Goal: Information Seeking & Learning: Learn about a topic

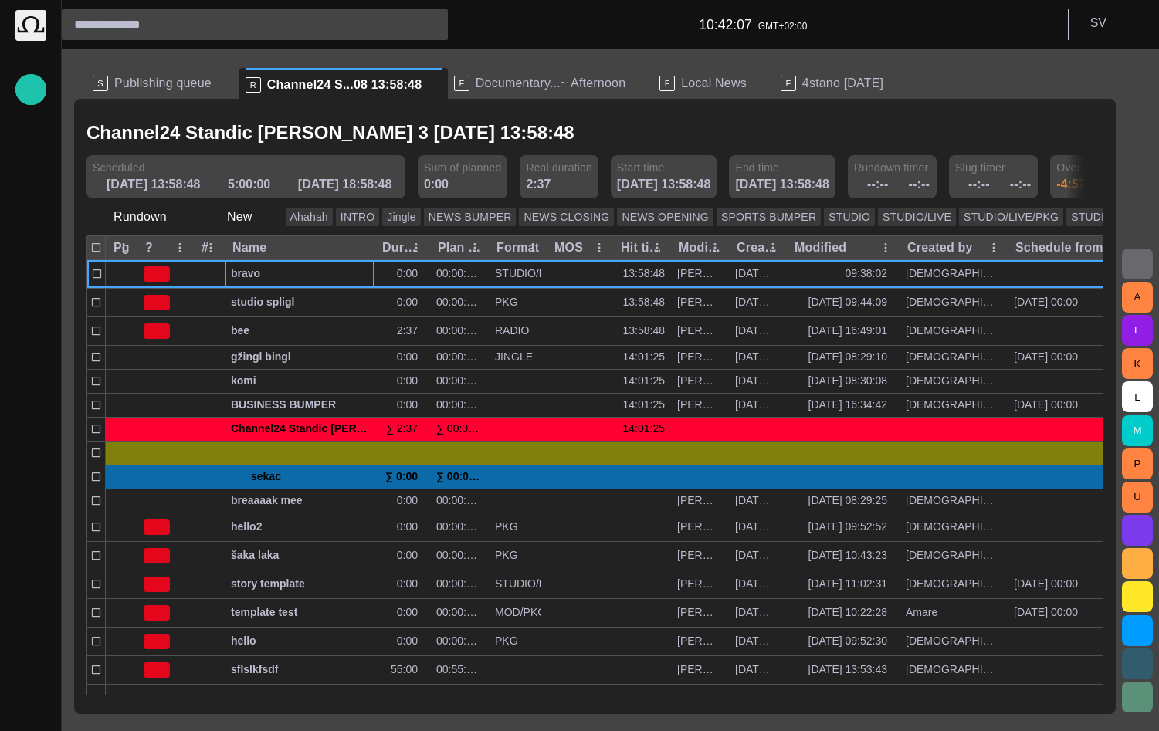
click at [488, 83] on span "Documentary...~ Afternoon" at bounding box center [551, 83] width 150 height 15
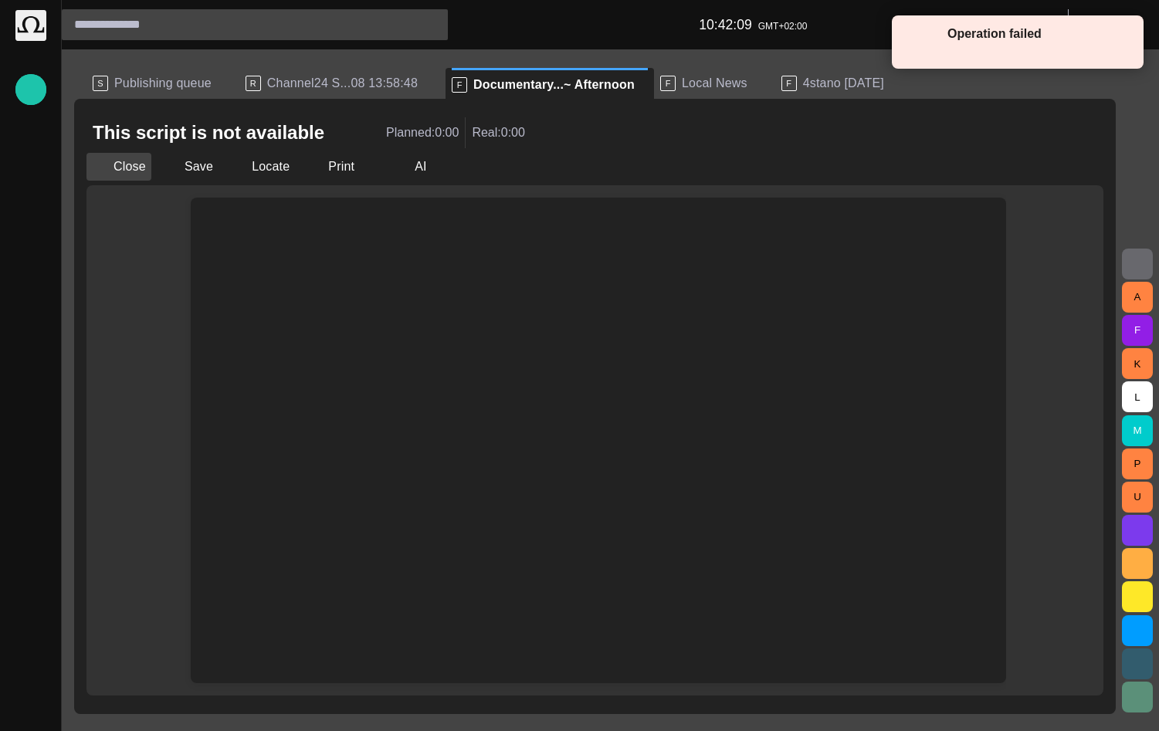
click at [123, 162] on button "Close" at bounding box center [118, 167] width 65 height 28
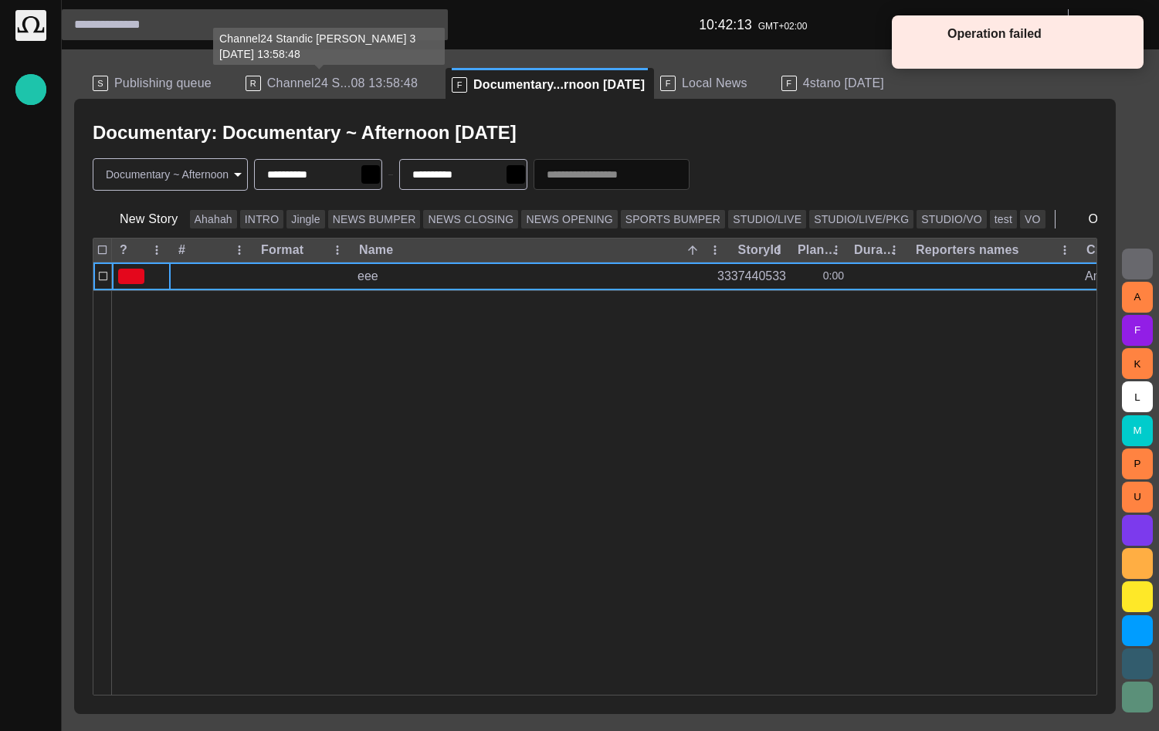
click at [285, 80] on span "Channel24 S...08 13:58:48" at bounding box center [342, 83] width 151 height 15
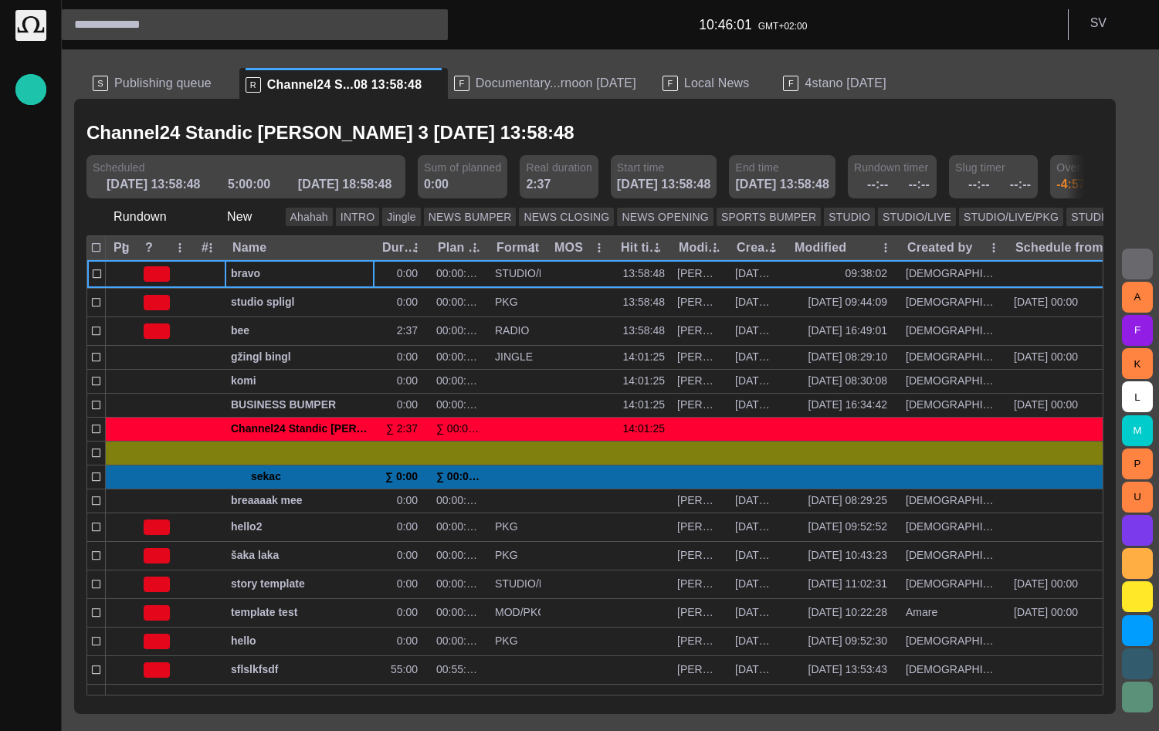
click at [967, 80] on ul "S Publishing queue R Channel24 S...08 13:58:48 F Documentary...rnoon today F Lo…" at bounding box center [585, 83] width 998 height 31
click at [706, 125] on div "Channel24 Standic [PERSON_NAME] 3 [DATE] 13:58:48" at bounding box center [594, 133] width 1017 height 32
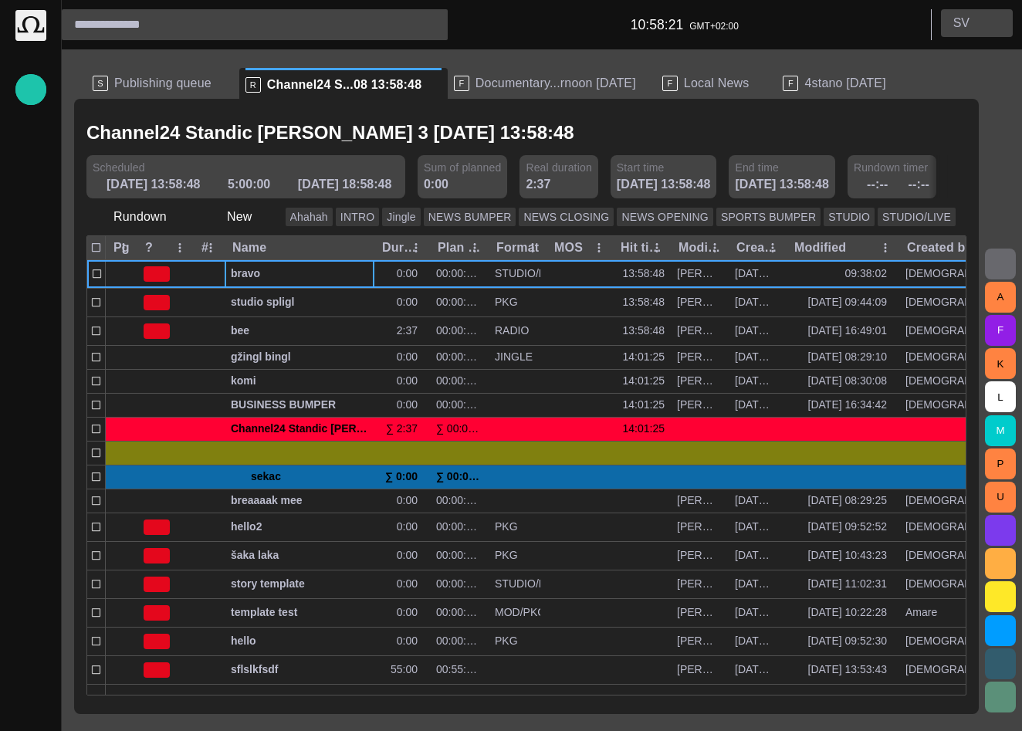
click at [959, 25] on p "S V" at bounding box center [962, 23] width 16 height 19
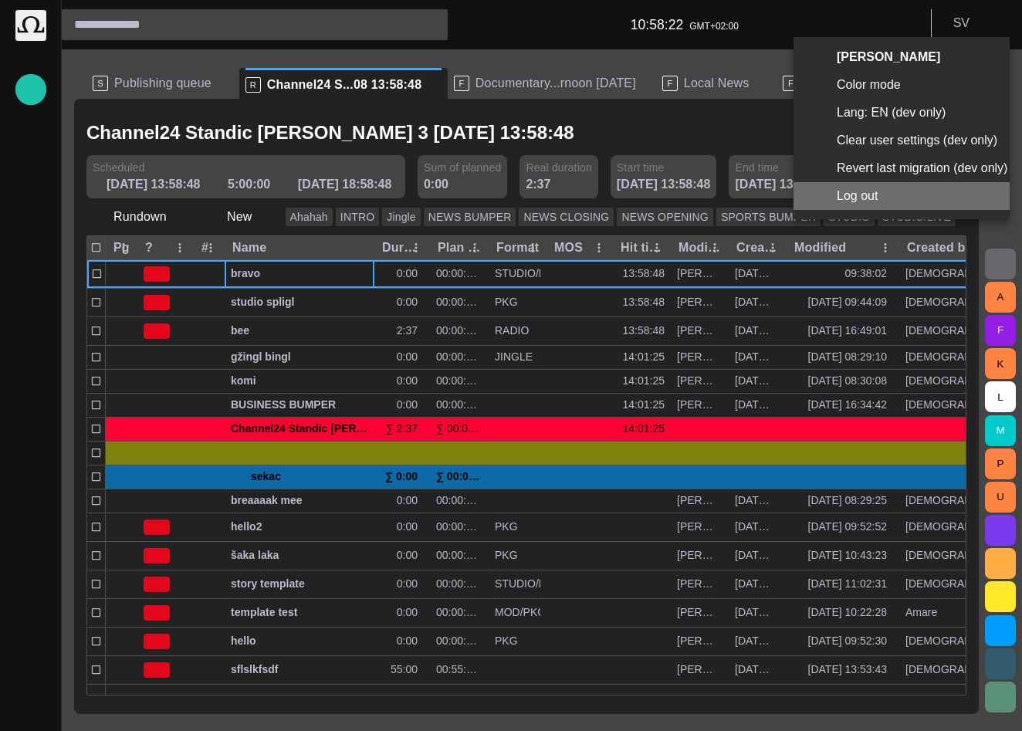
click at [883, 196] on li "Log out" at bounding box center [902, 196] width 216 height 28
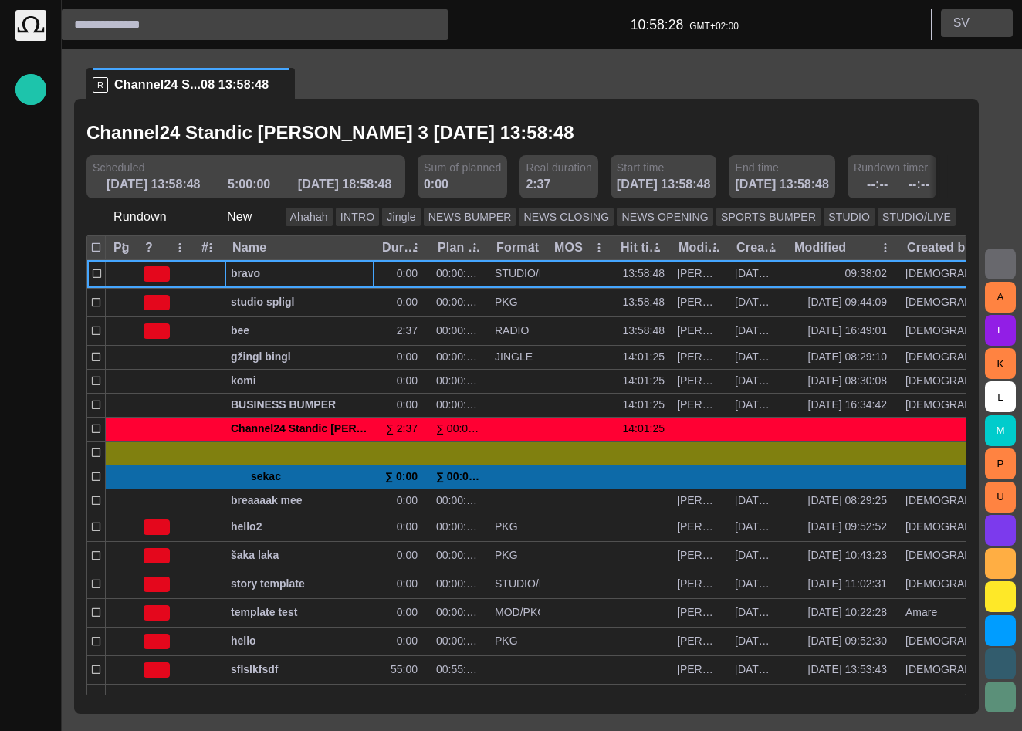
click at [960, 28] on p "S V" at bounding box center [962, 23] width 16 height 19
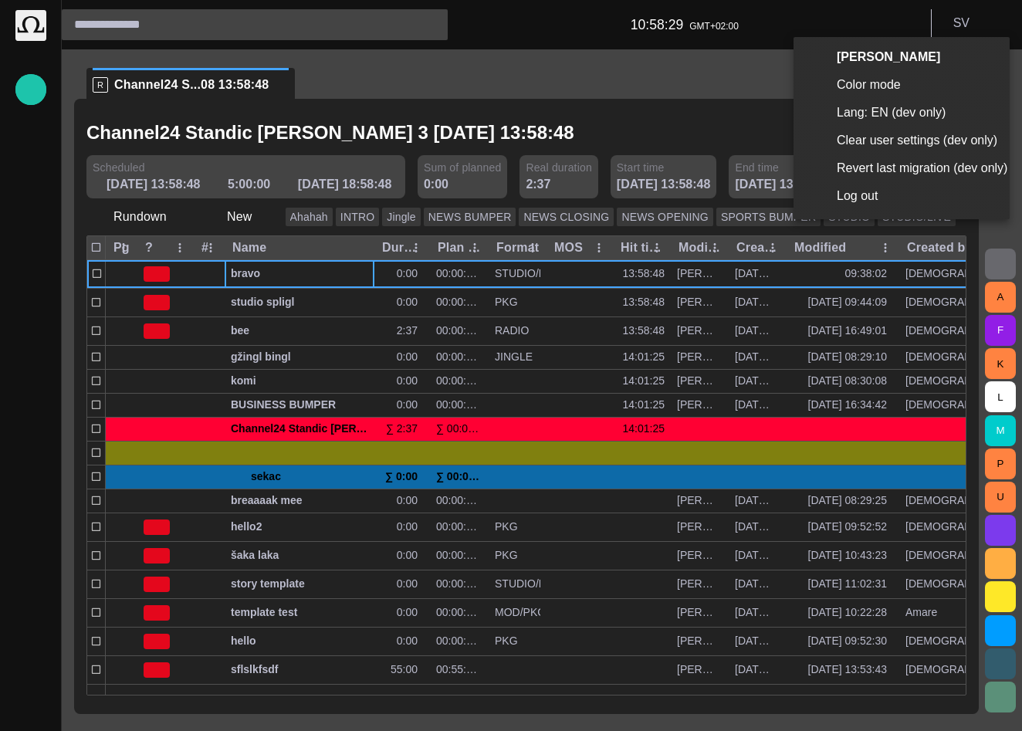
click at [862, 195] on li "Log out" at bounding box center [902, 196] width 216 height 28
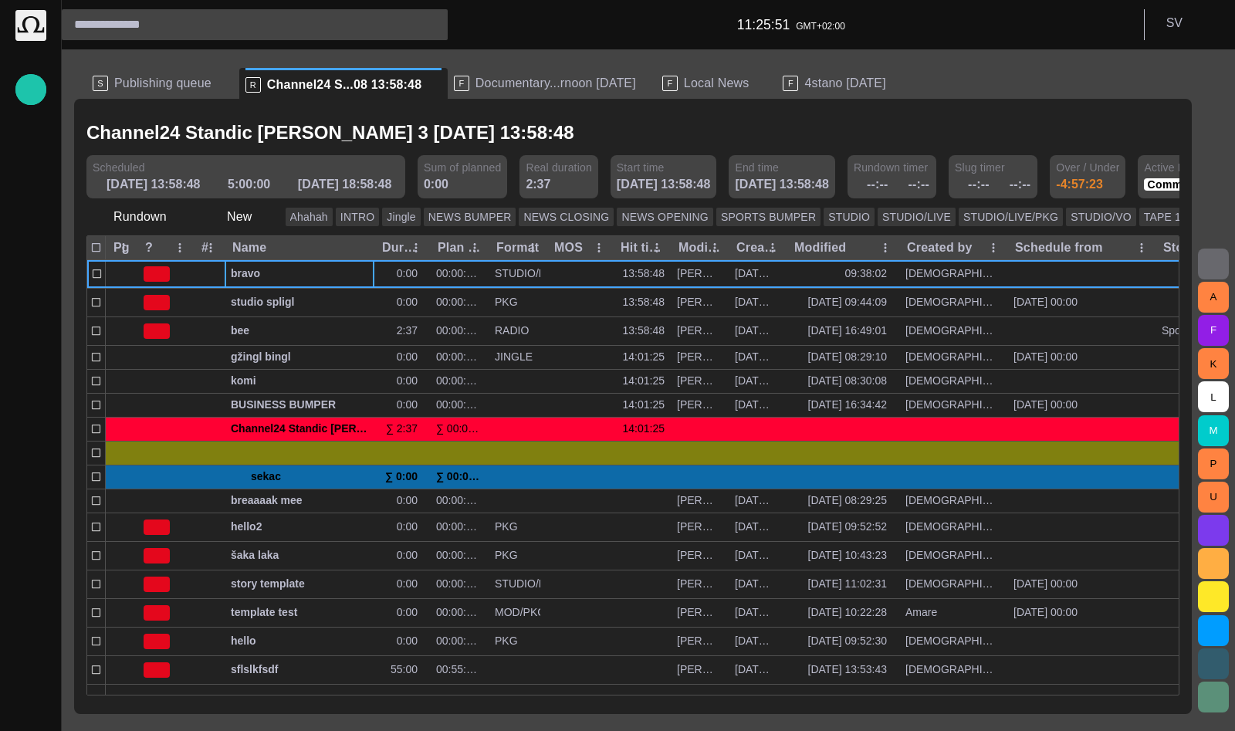
click at [157, 93] on div "S Publishing queue" at bounding box center [163, 83] width 141 height 31
click at [156, 89] on span "Publishing queue" at bounding box center [162, 83] width 97 height 15
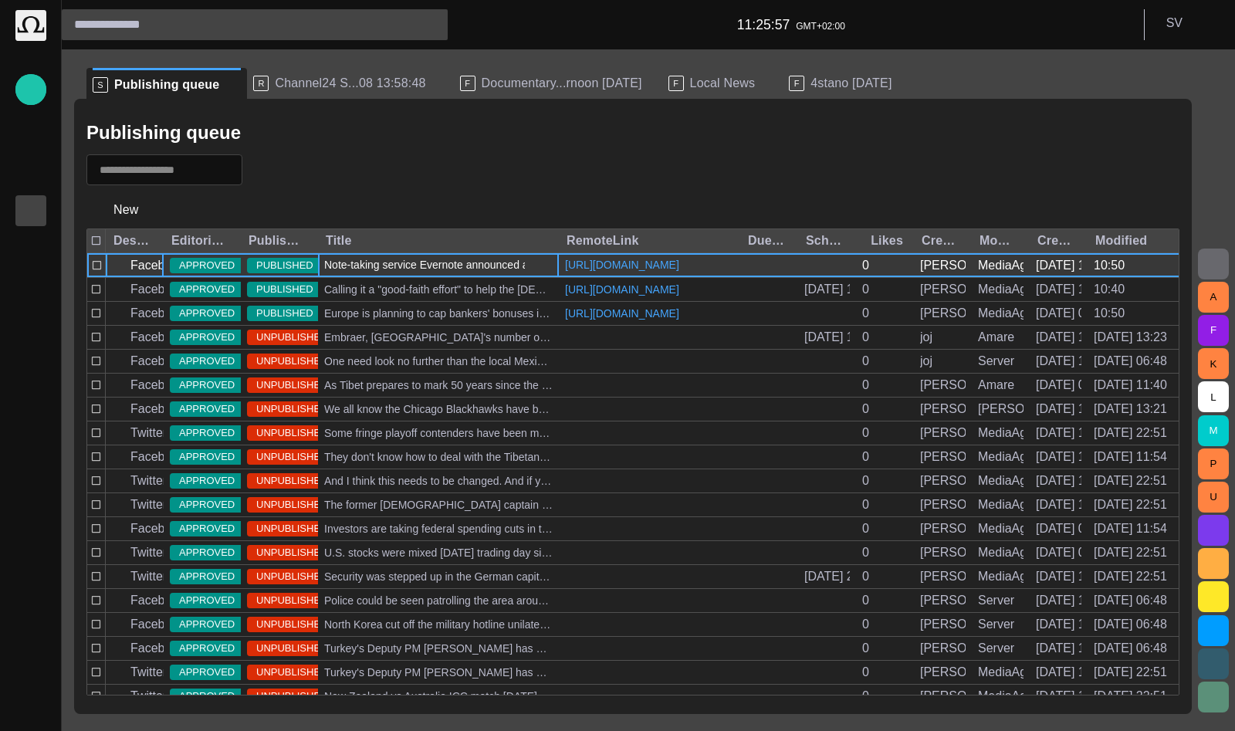
click at [418, 268] on div "Note-taking service Evernote announced a breach on their network [DATE], and ha…" at bounding box center [438, 265] width 241 height 24
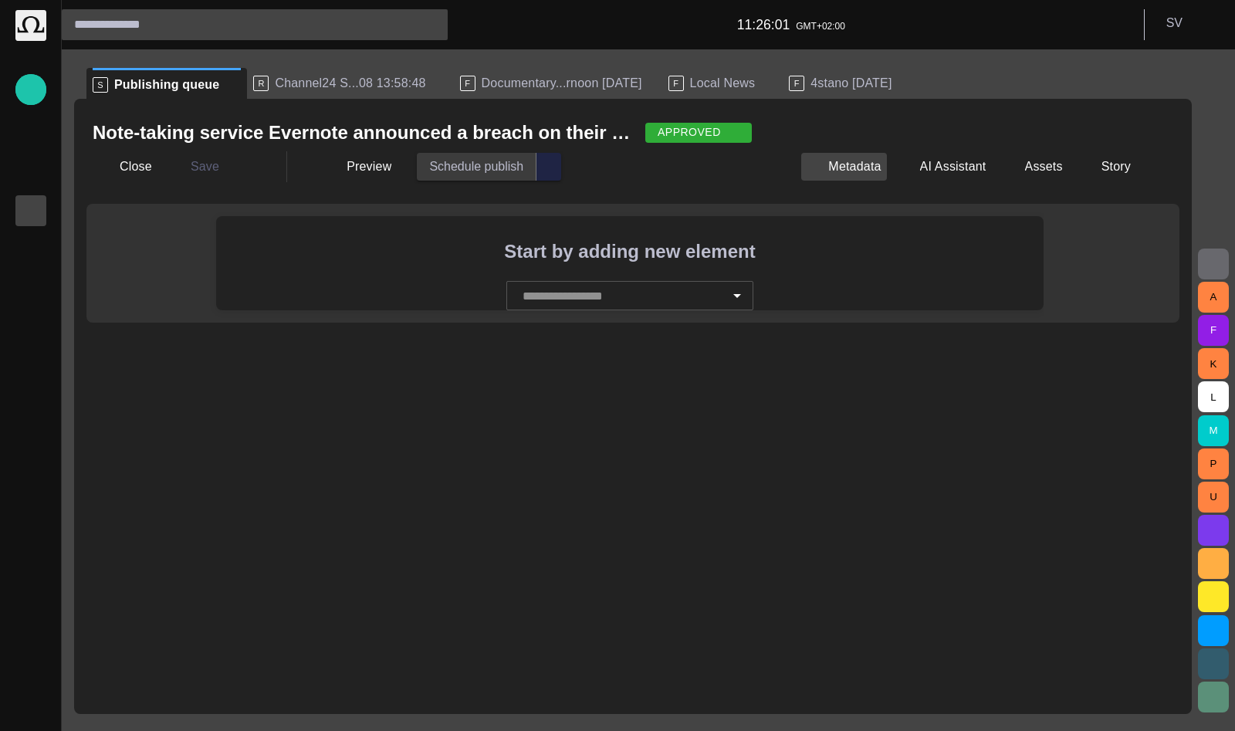
click at [886, 158] on button "Metadata" at bounding box center [843, 167] width 85 height 28
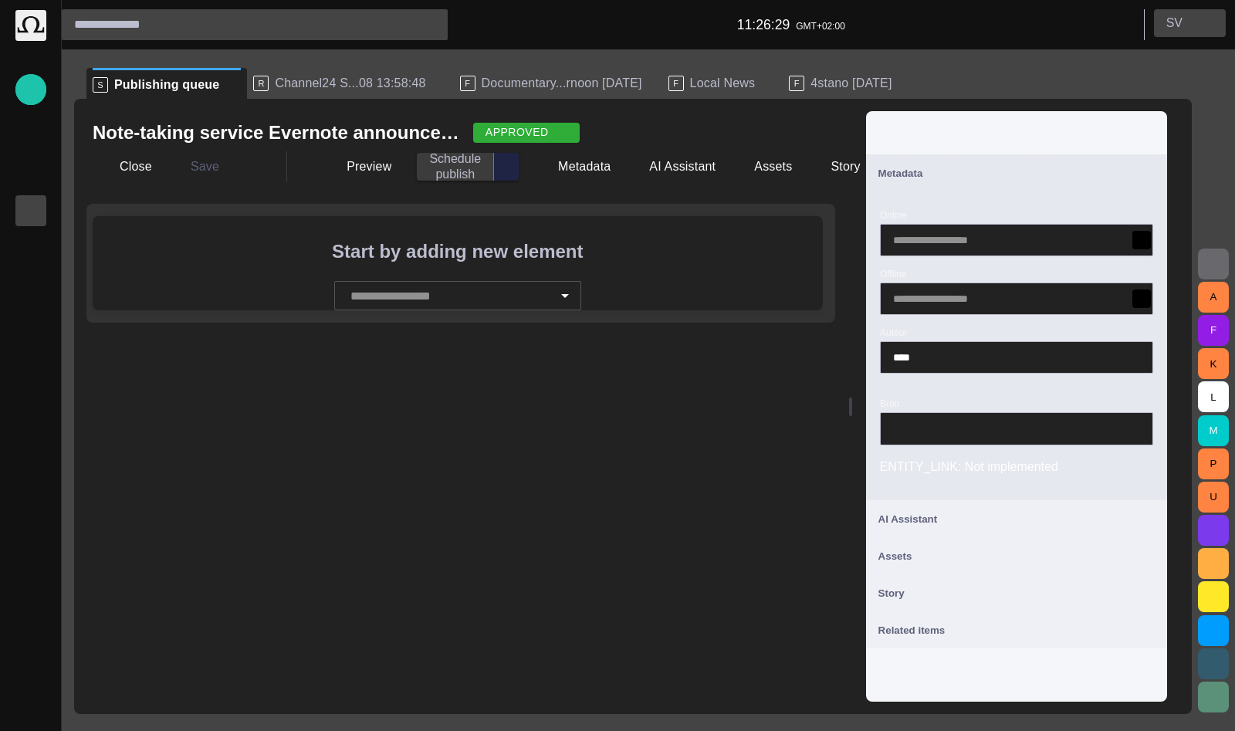
click at [1021, 22] on button "S V" at bounding box center [1190, 23] width 72 height 28
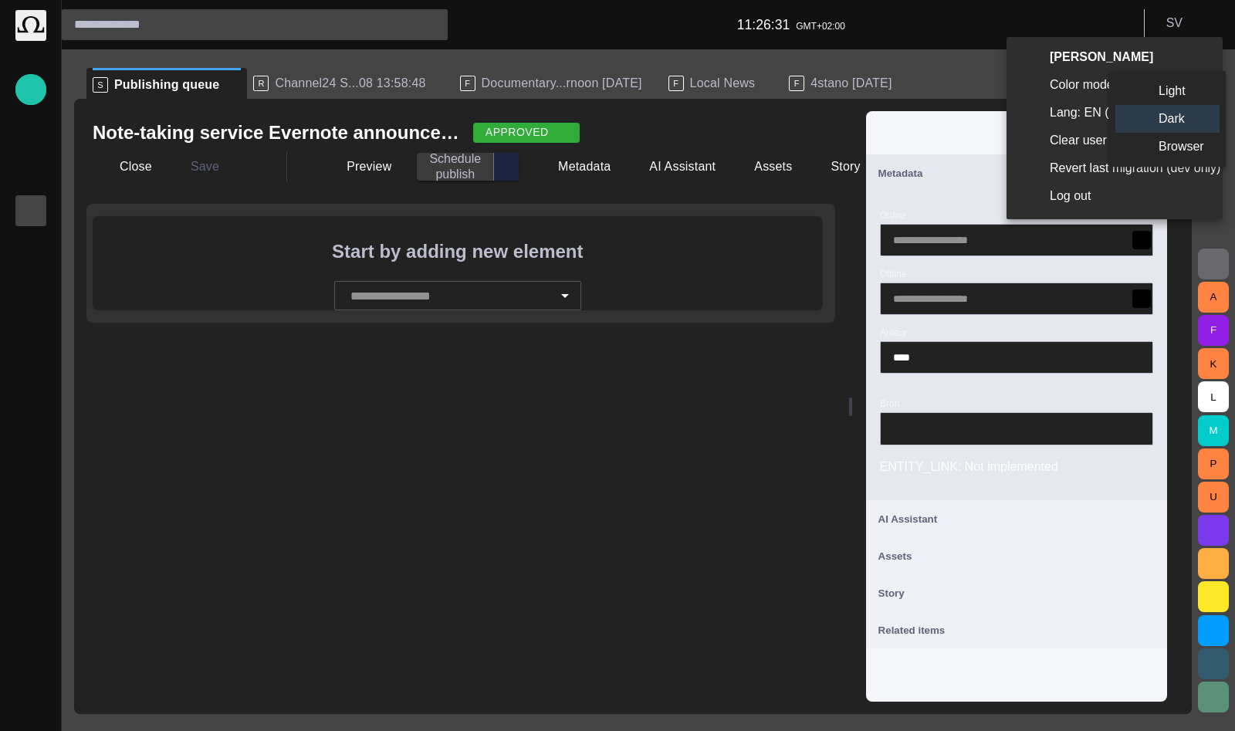
click at [1021, 90] on li "Light" at bounding box center [1168, 91] width 104 height 28
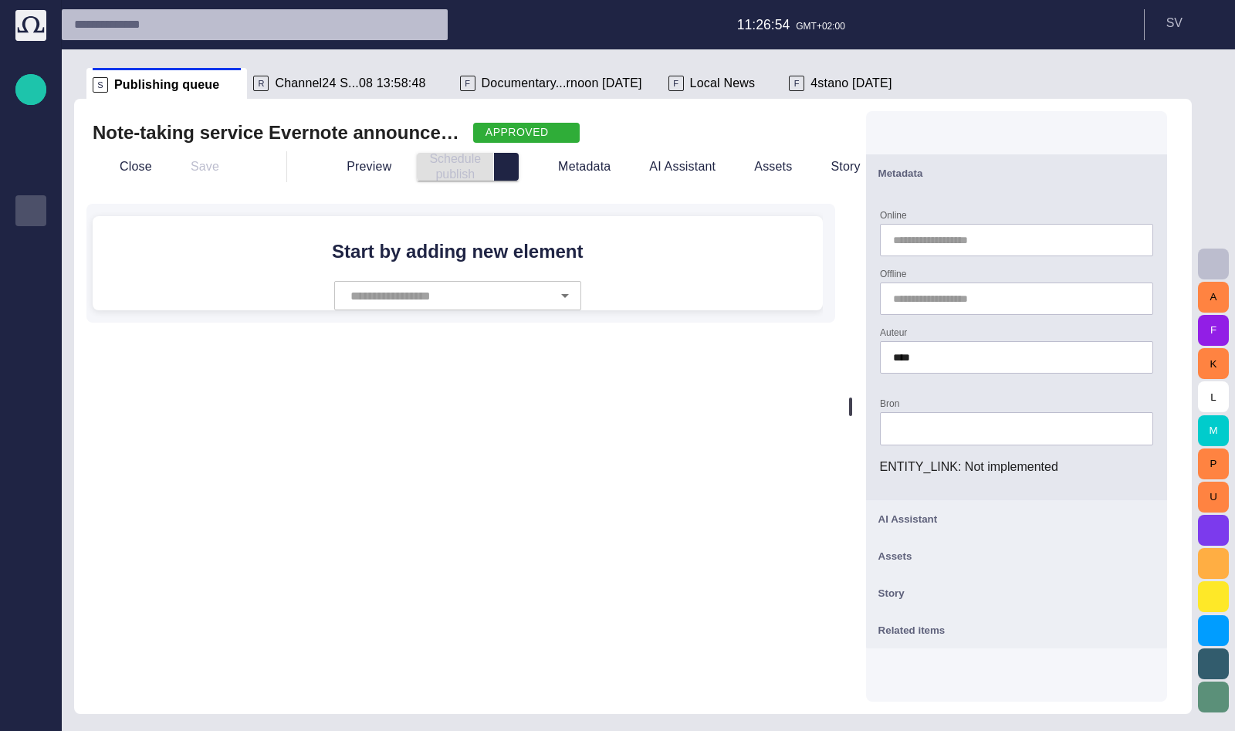
click at [1021, 175] on span "button" at bounding box center [1146, 173] width 19 height 19
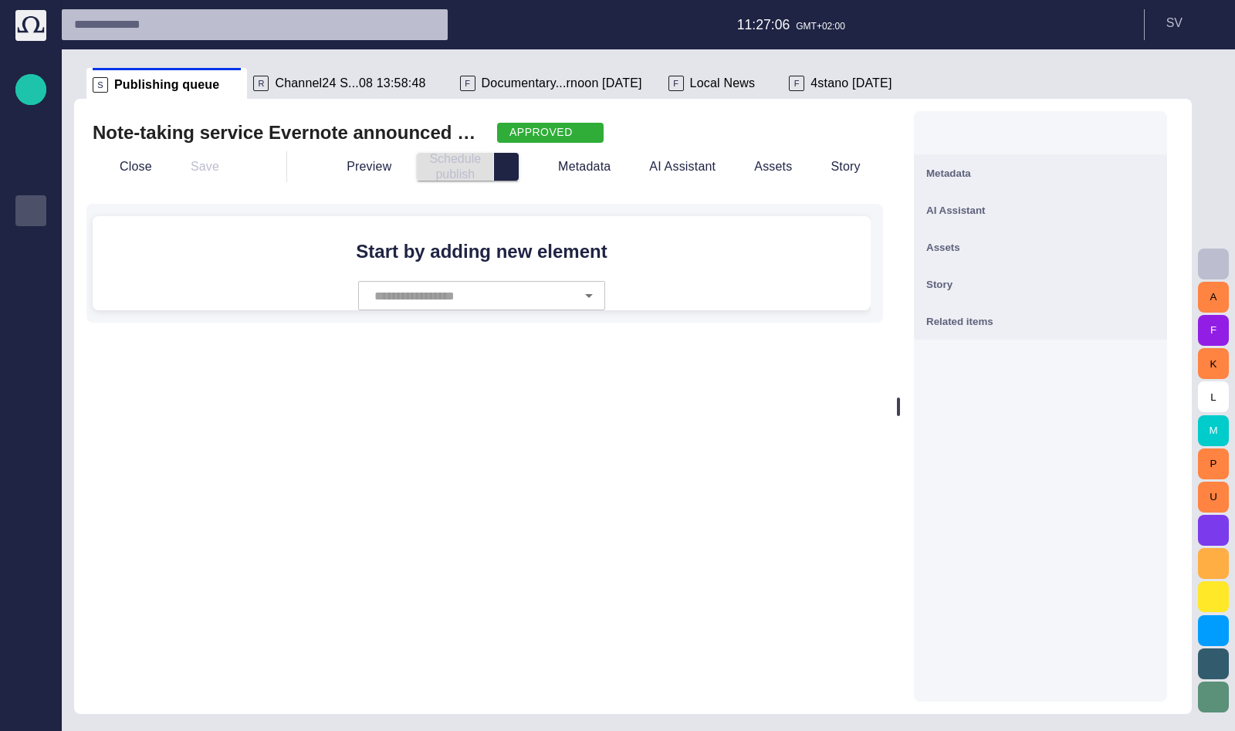
drag, startPoint x: 863, startPoint y: 404, endPoint x: 953, endPoint y: 435, distance: 95.0
click at [953, 435] on div "Note-taking service Evernote announced a breach on their network [DATE], and ha…" at bounding box center [633, 406] width 1118 height 615
click at [1021, 25] on button "S V" at bounding box center [1190, 23] width 72 height 28
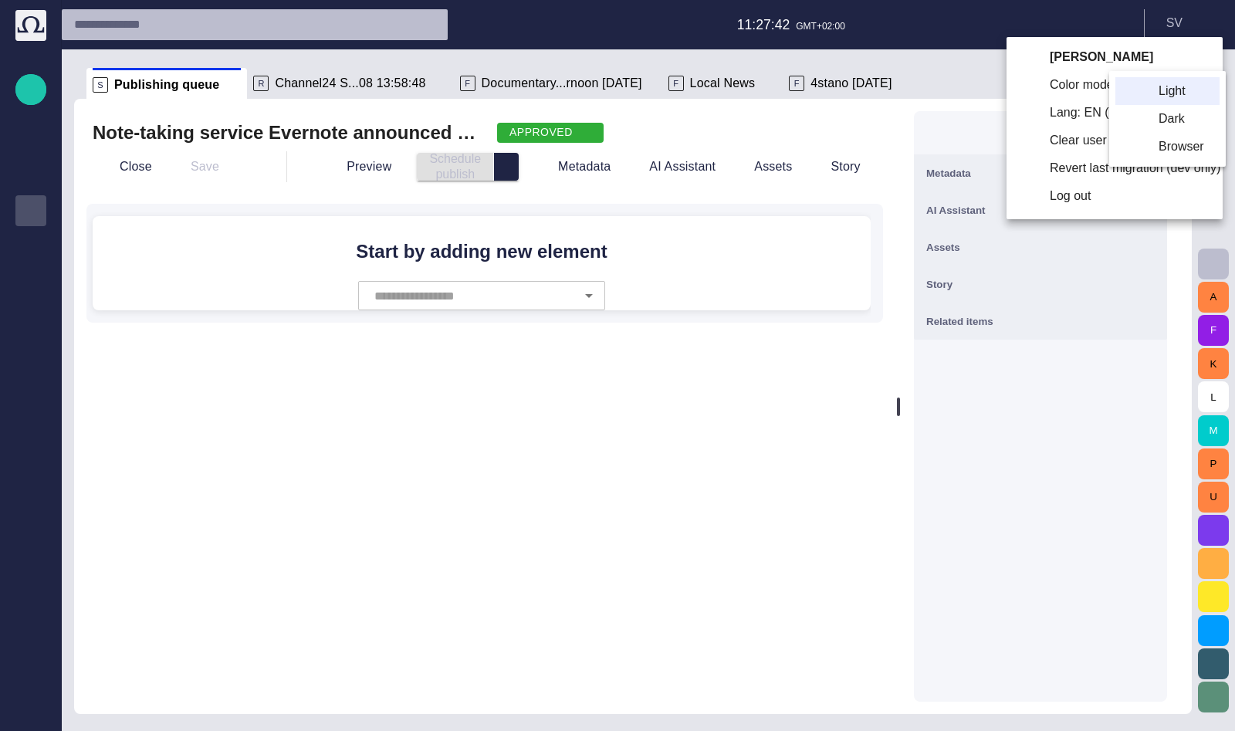
click at [1021, 120] on li "Dark" at bounding box center [1168, 119] width 104 height 28
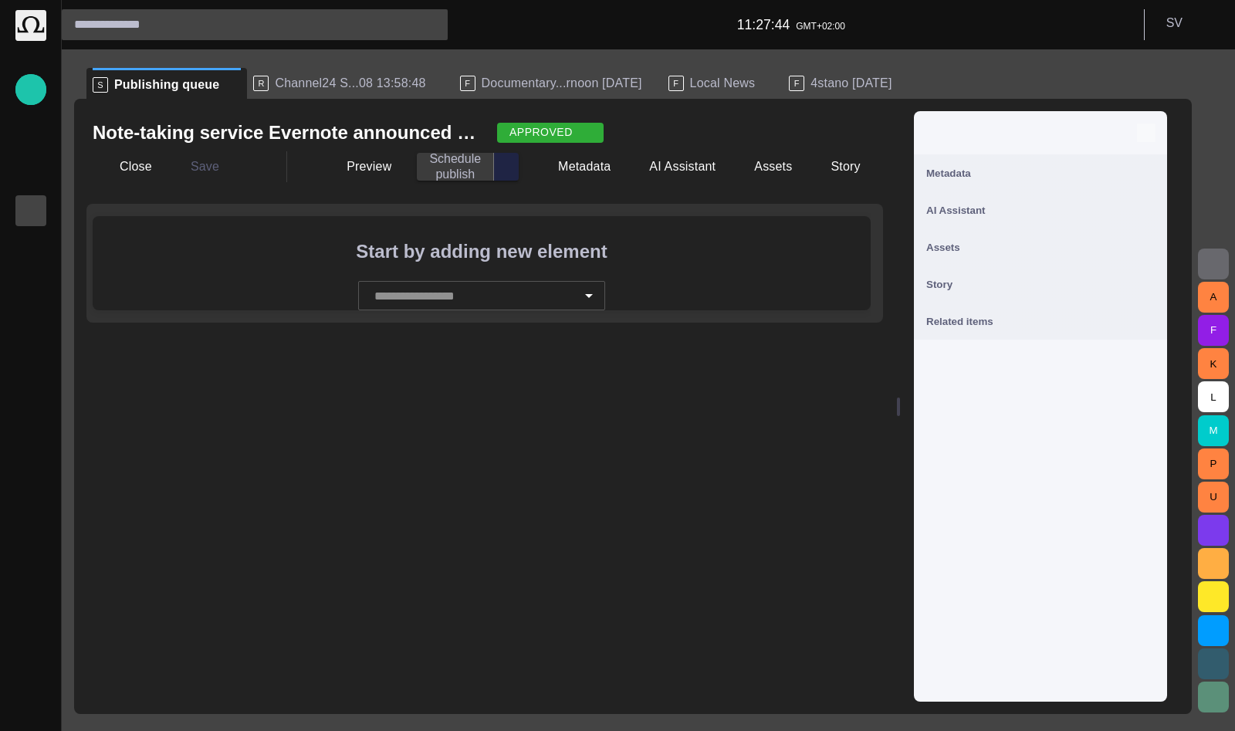
click at [1021, 132] on span "button" at bounding box center [1146, 133] width 19 height 19
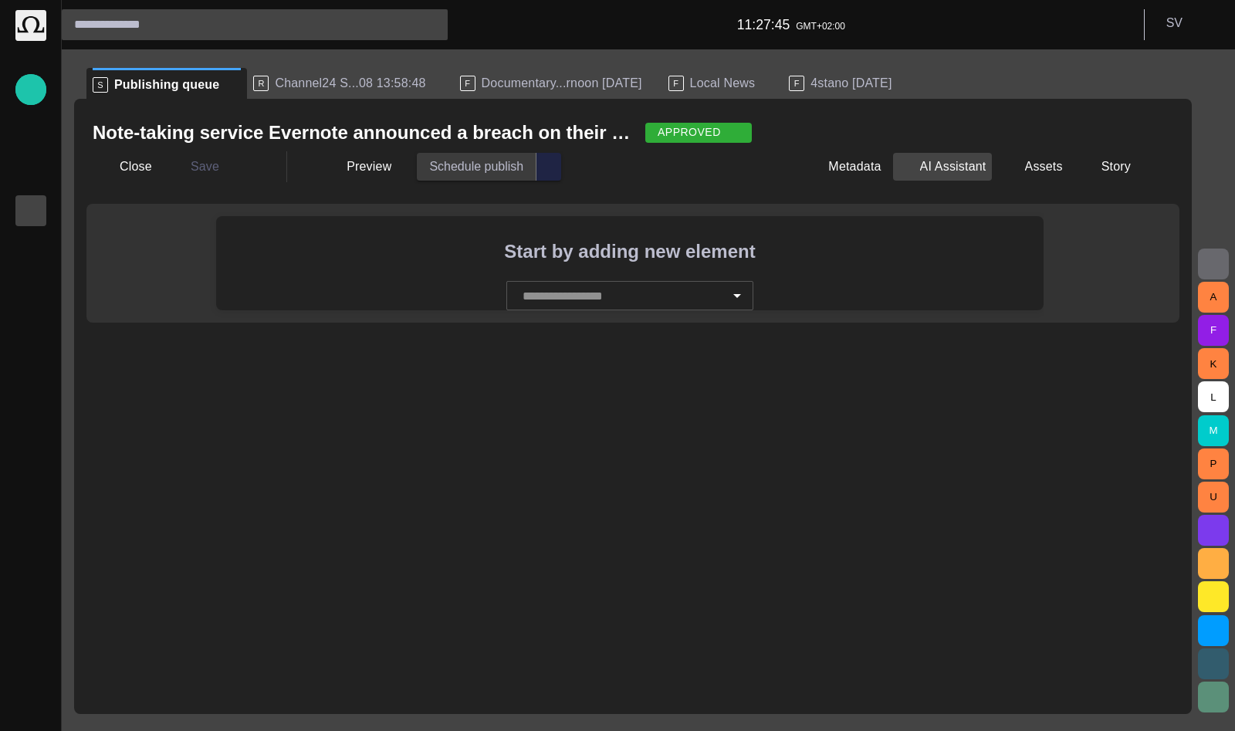
click at [945, 161] on button "AI Assistant" at bounding box center [942, 167] width 99 height 28
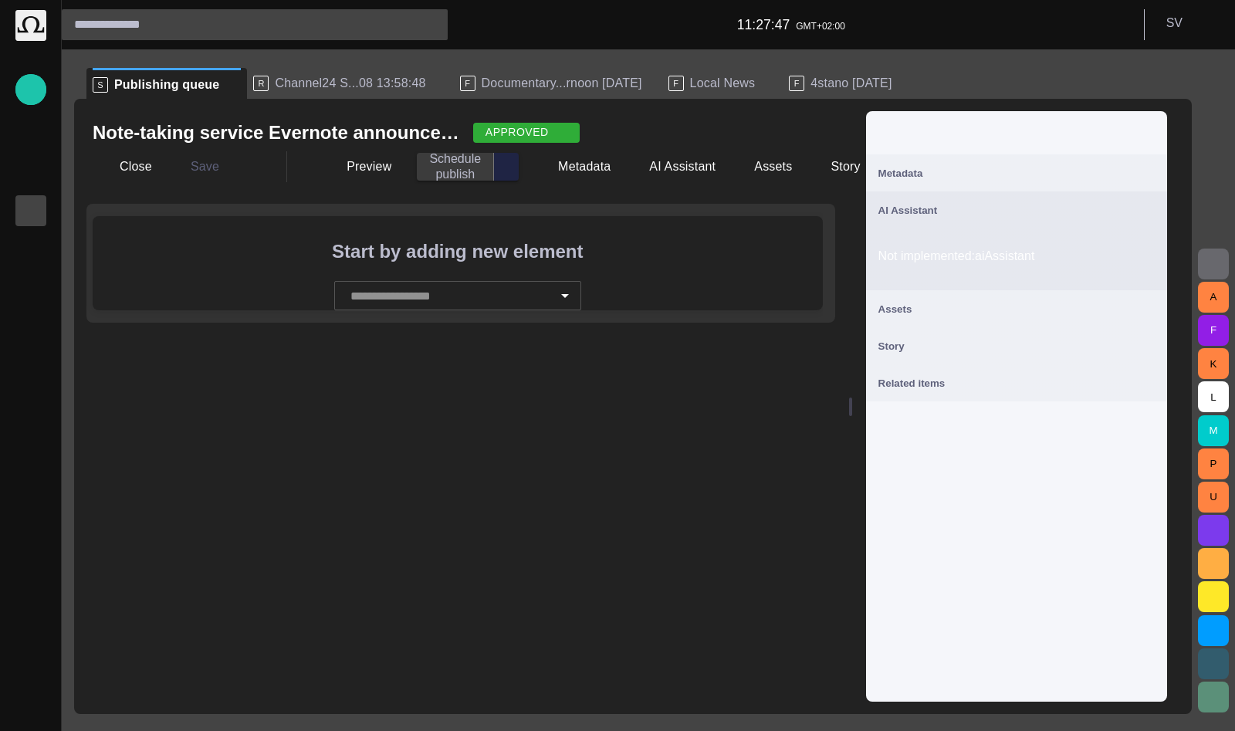
click at [1021, 213] on span "button" at bounding box center [1146, 210] width 19 height 19
click at [1021, 173] on span "button" at bounding box center [1146, 173] width 19 height 19
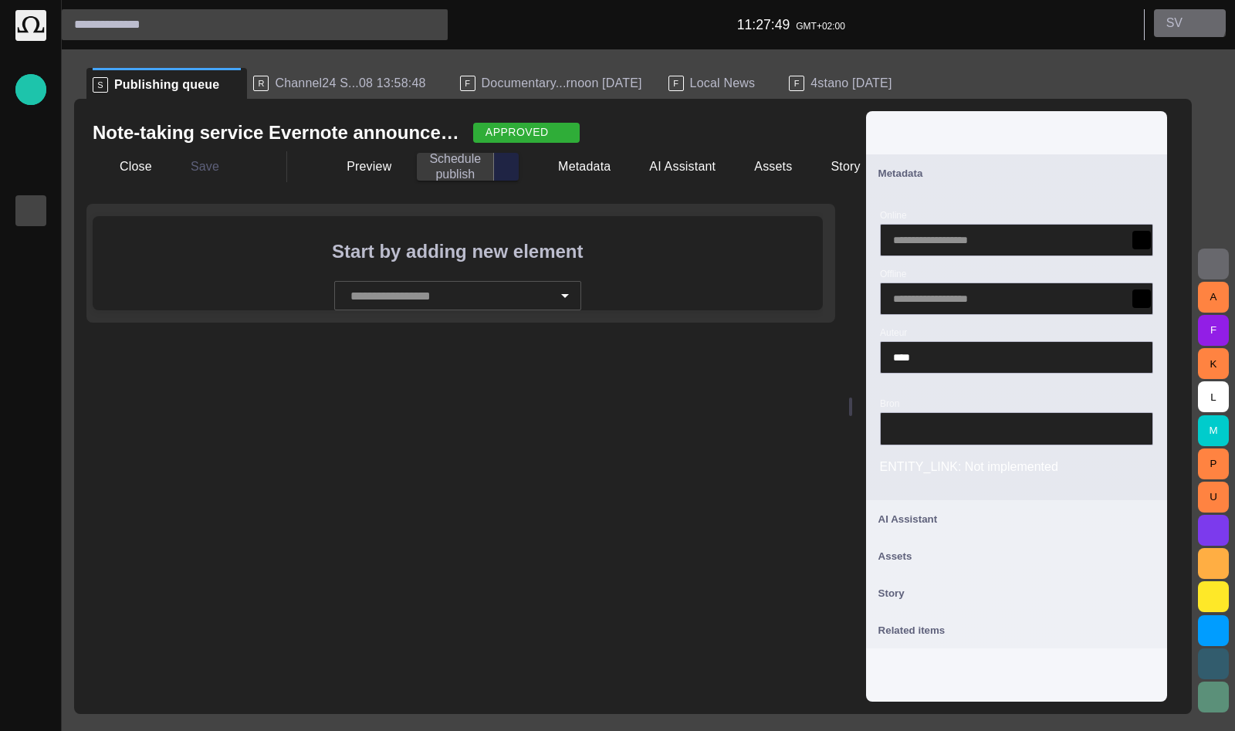
click at [1021, 18] on button "S V" at bounding box center [1190, 23] width 72 height 28
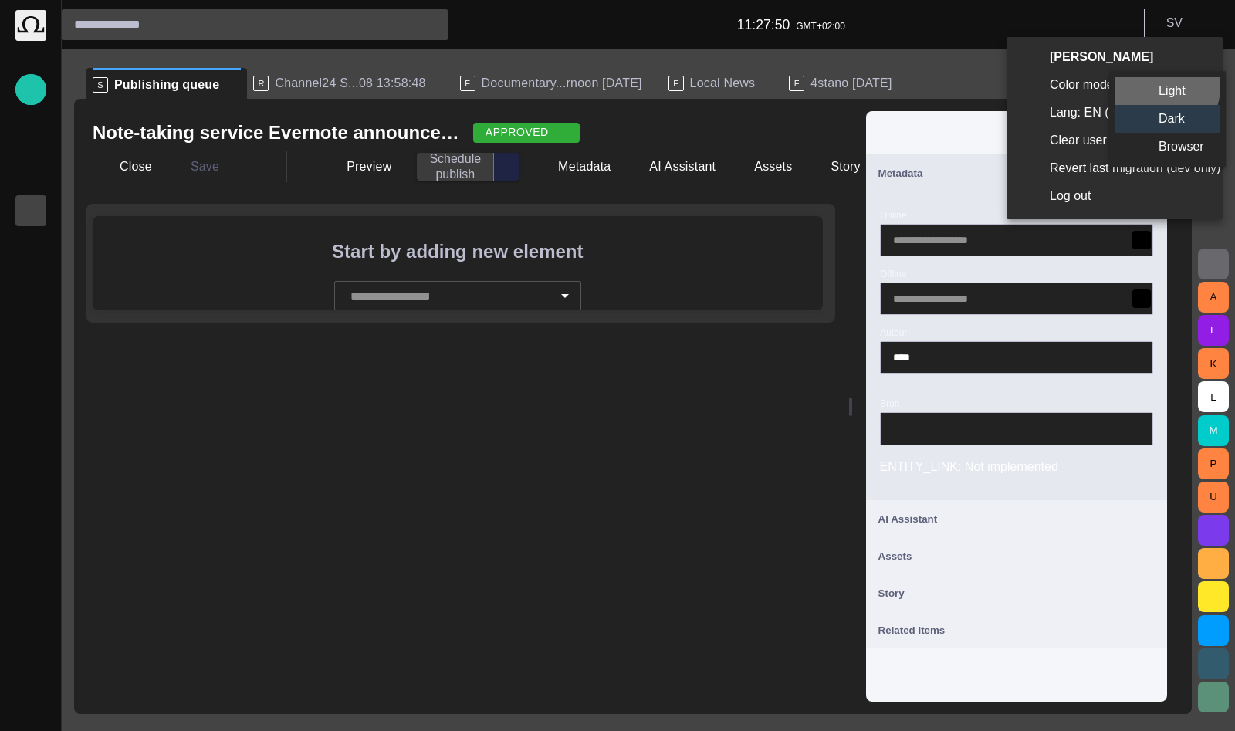
click at [1021, 87] on li "Light" at bounding box center [1168, 91] width 104 height 28
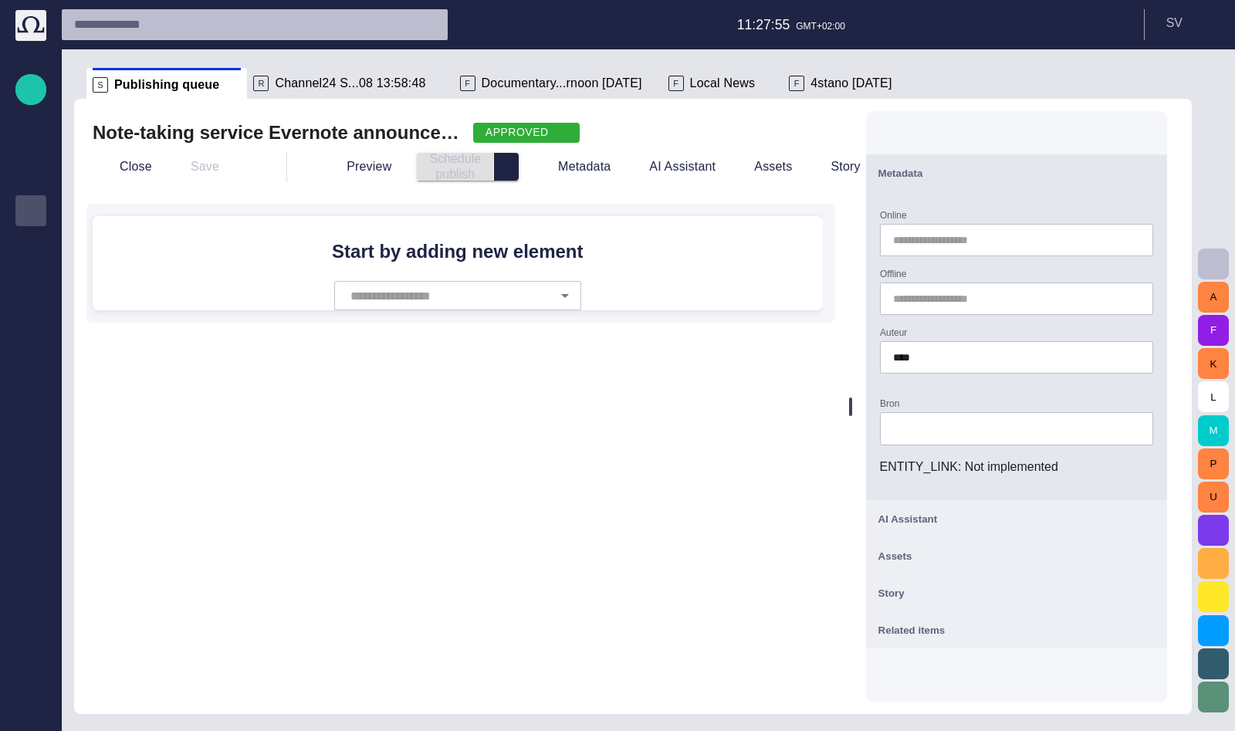
click at [1021, 171] on span "button" at bounding box center [1146, 173] width 19 height 19
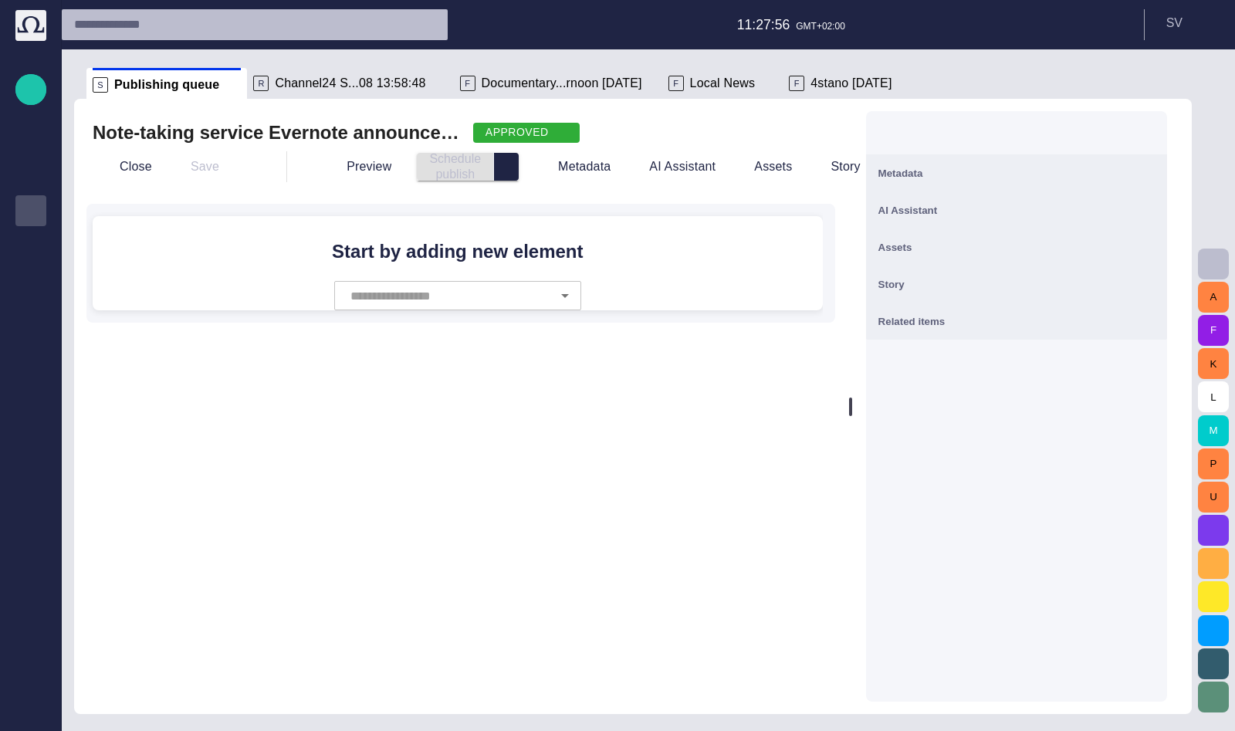
click at [1021, 171] on span "button" at bounding box center [1146, 173] width 19 height 19
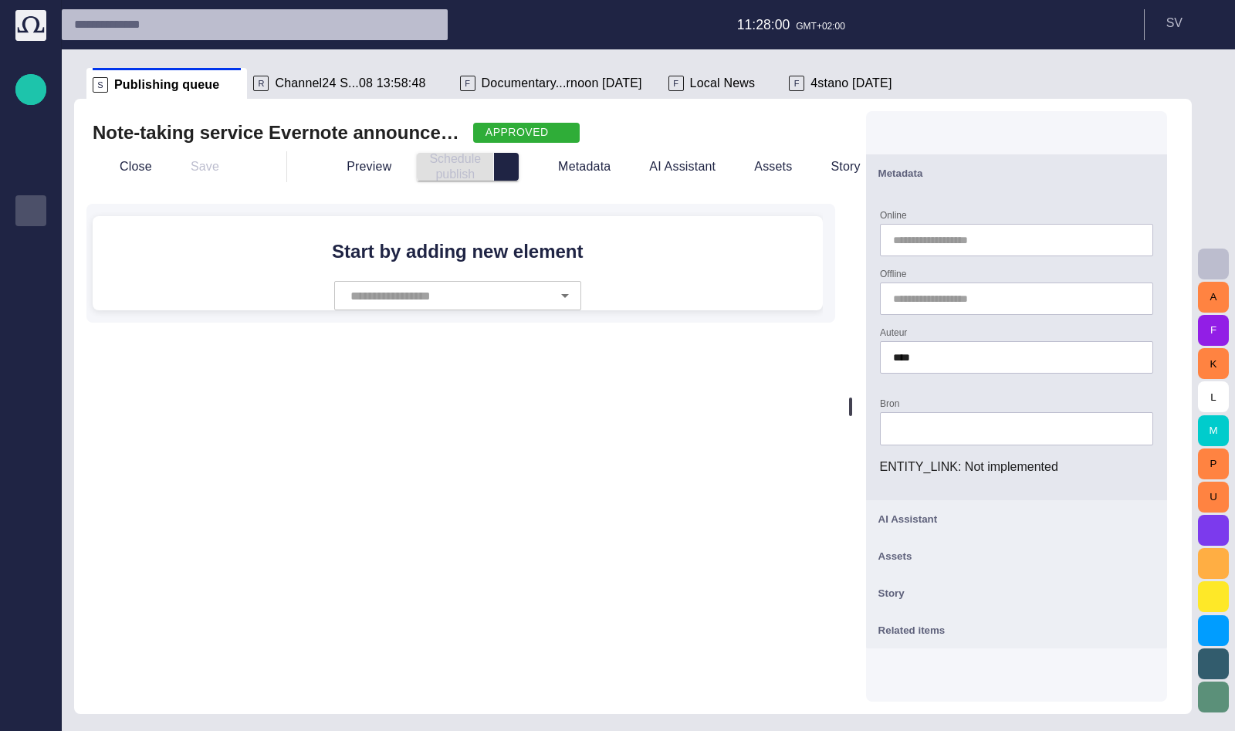
click at [1021, 173] on span "button" at bounding box center [1146, 173] width 19 height 19
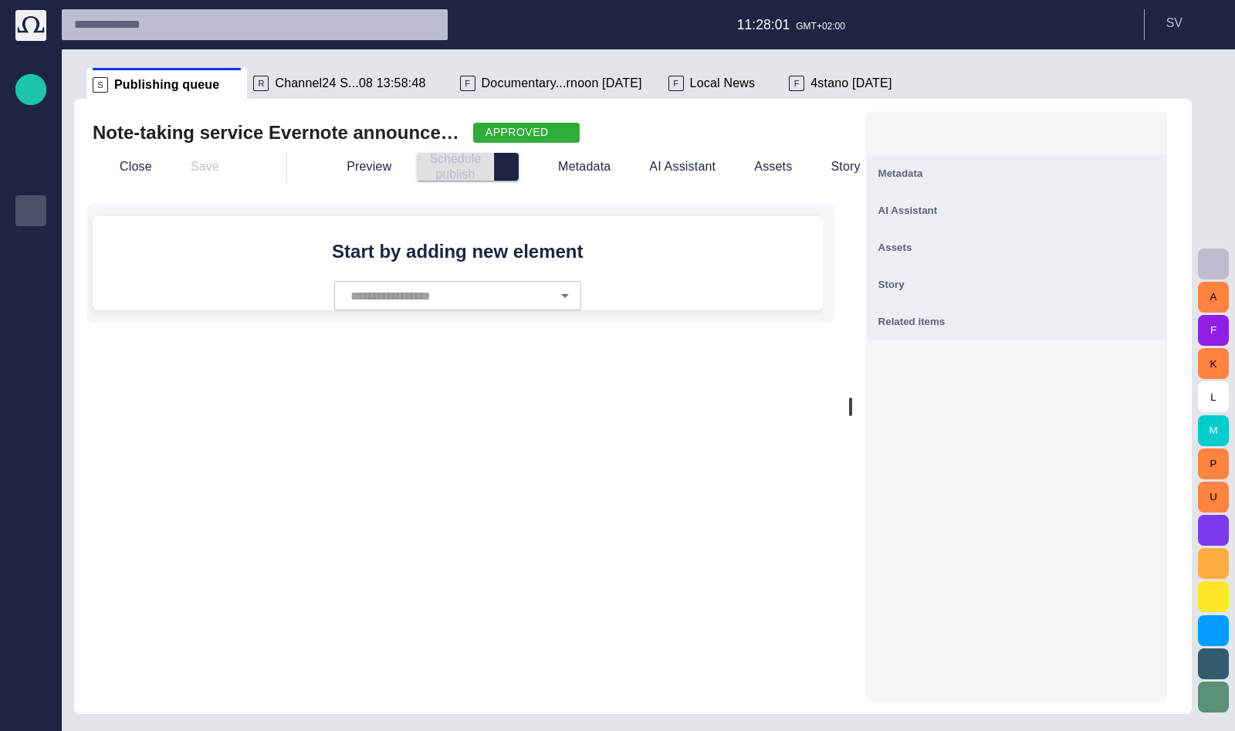
click at [1021, 249] on span "button" at bounding box center [1146, 247] width 19 height 19
click at [1021, 285] on span "button" at bounding box center [1146, 284] width 19 height 19
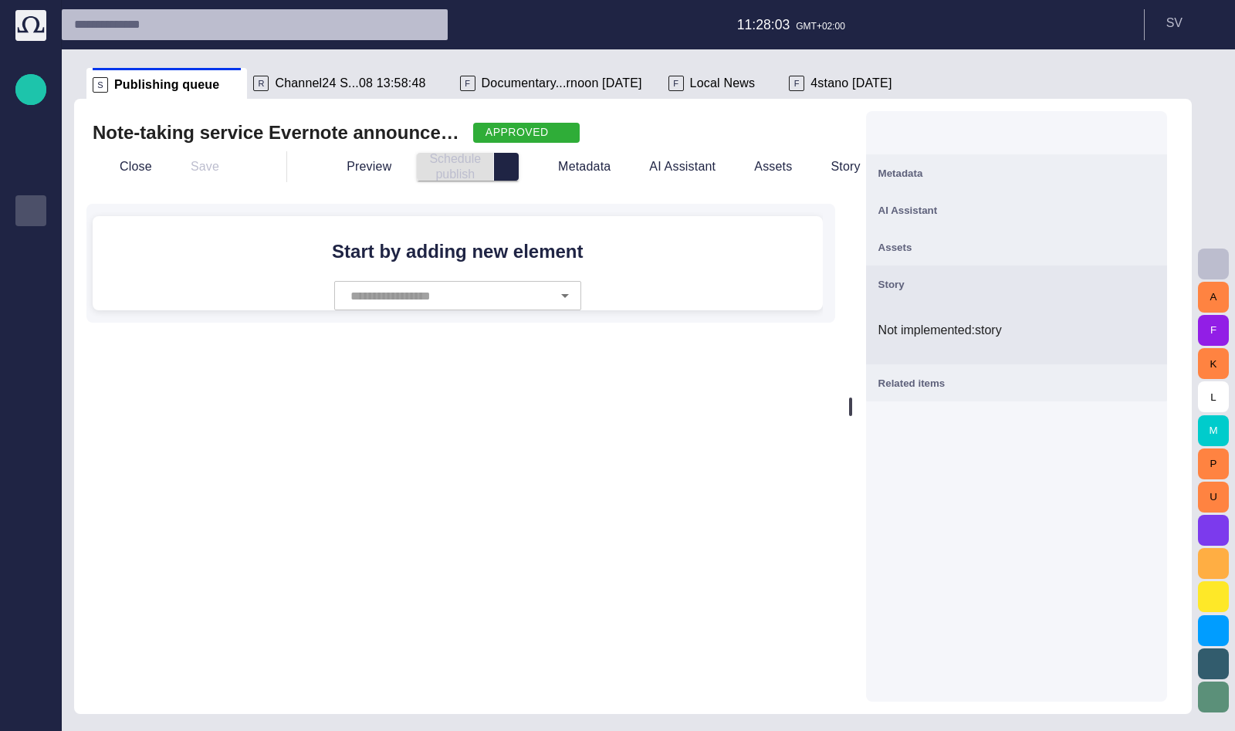
click at [1021, 285] on span "button" at bounding box center [1146, 284] width 19 height 19
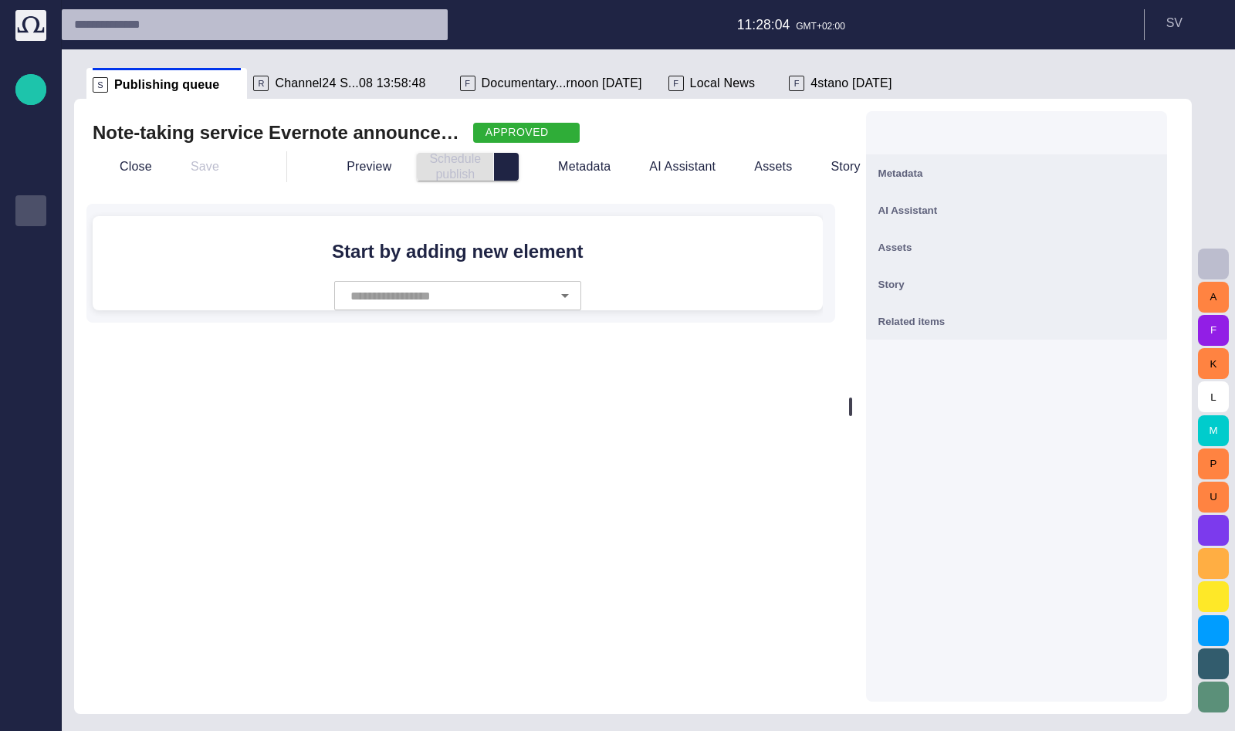
click at [1021, 317] on span "button" at bounding box center [1146, 321] width 19 height 19
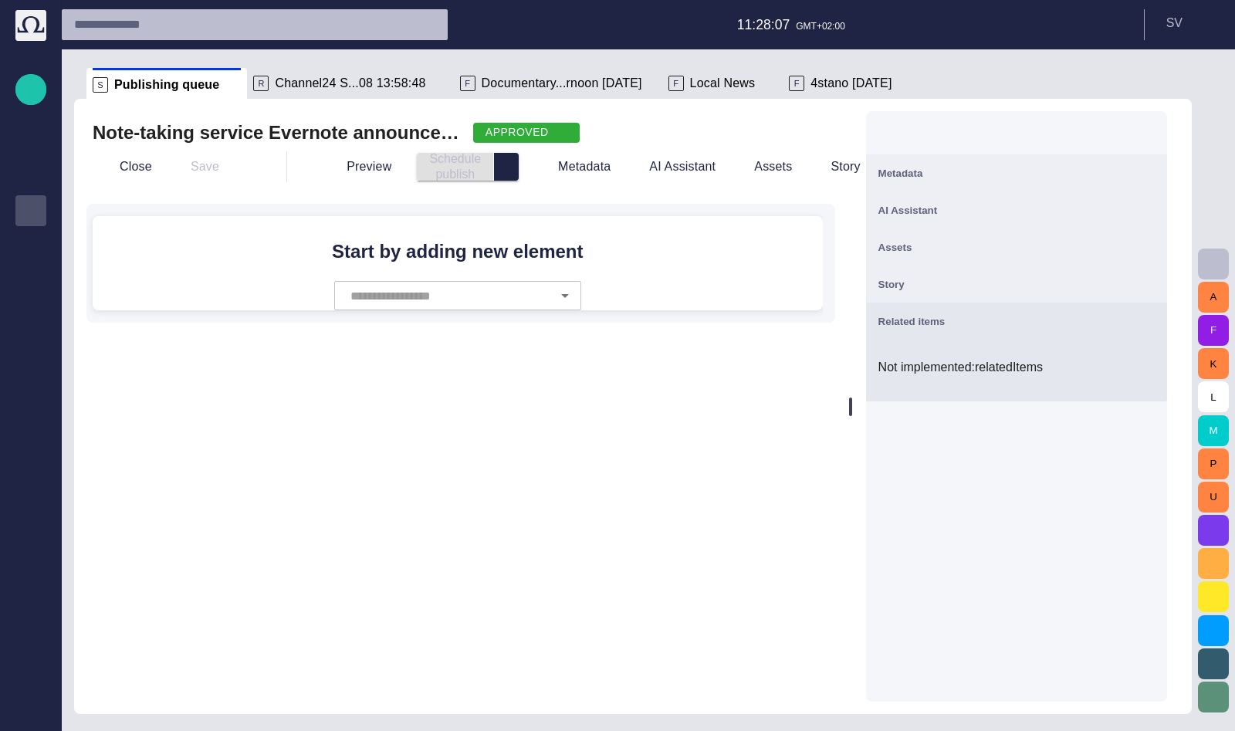
click at [1021, 318] on span "button" at bounding box center [1146, 321] width 19 height 19
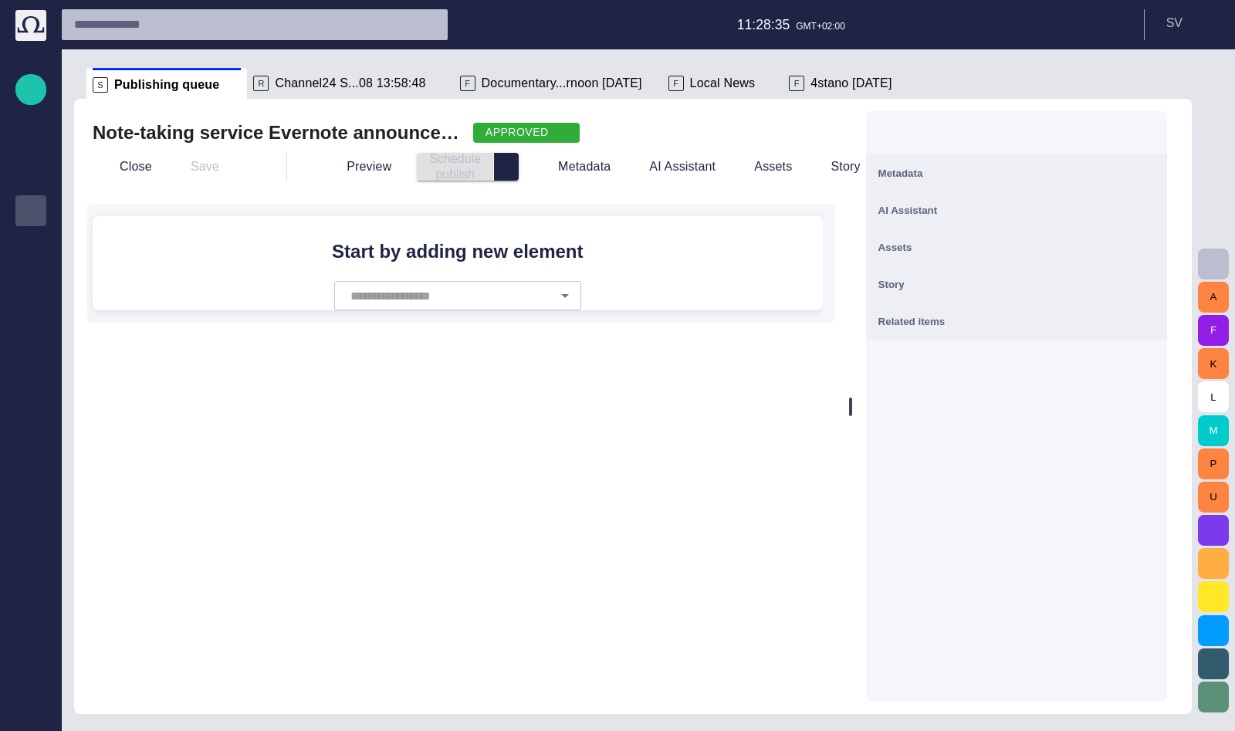
click at [1021, 283] on div "Story" at bounding box center [1017, 284] width 276 height 19
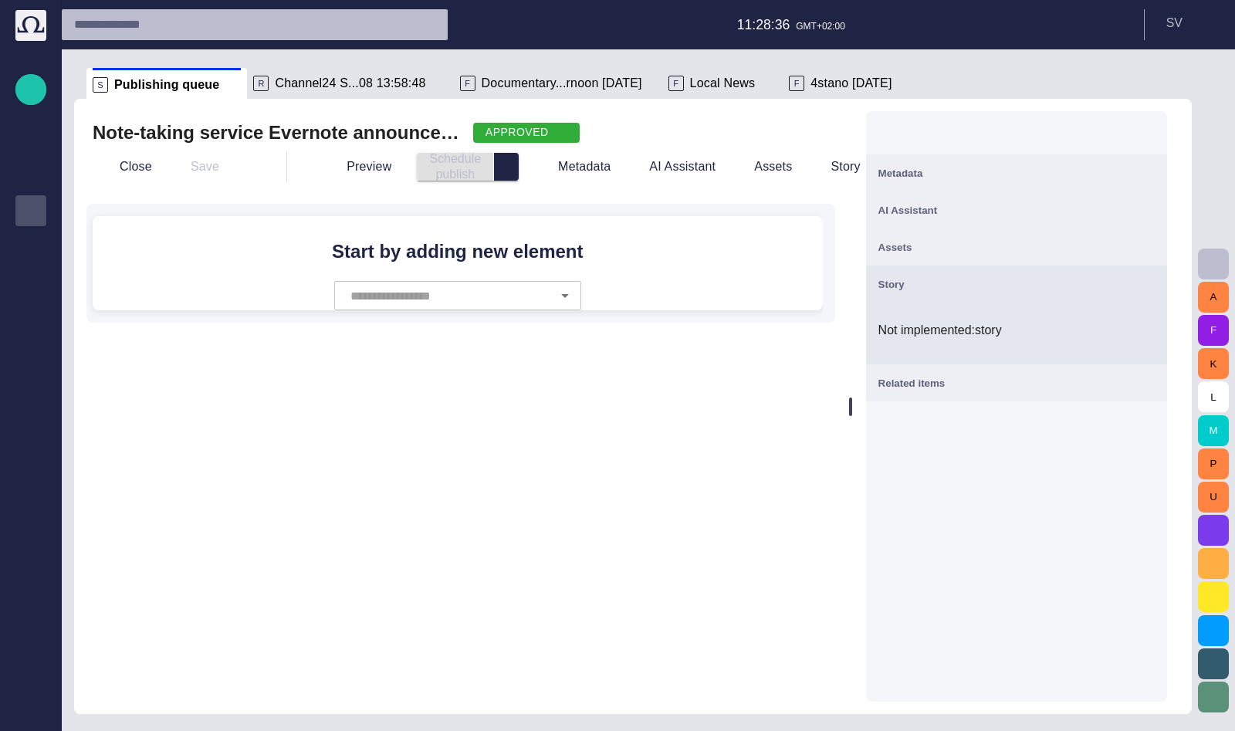
click at [1021, 335] on p "Not implemented: story" at bounding box center [1017, 330] width 276 height 19
click at [1021, 279] on div "Story" at bounding box center [1017, 284] width 276 height 19
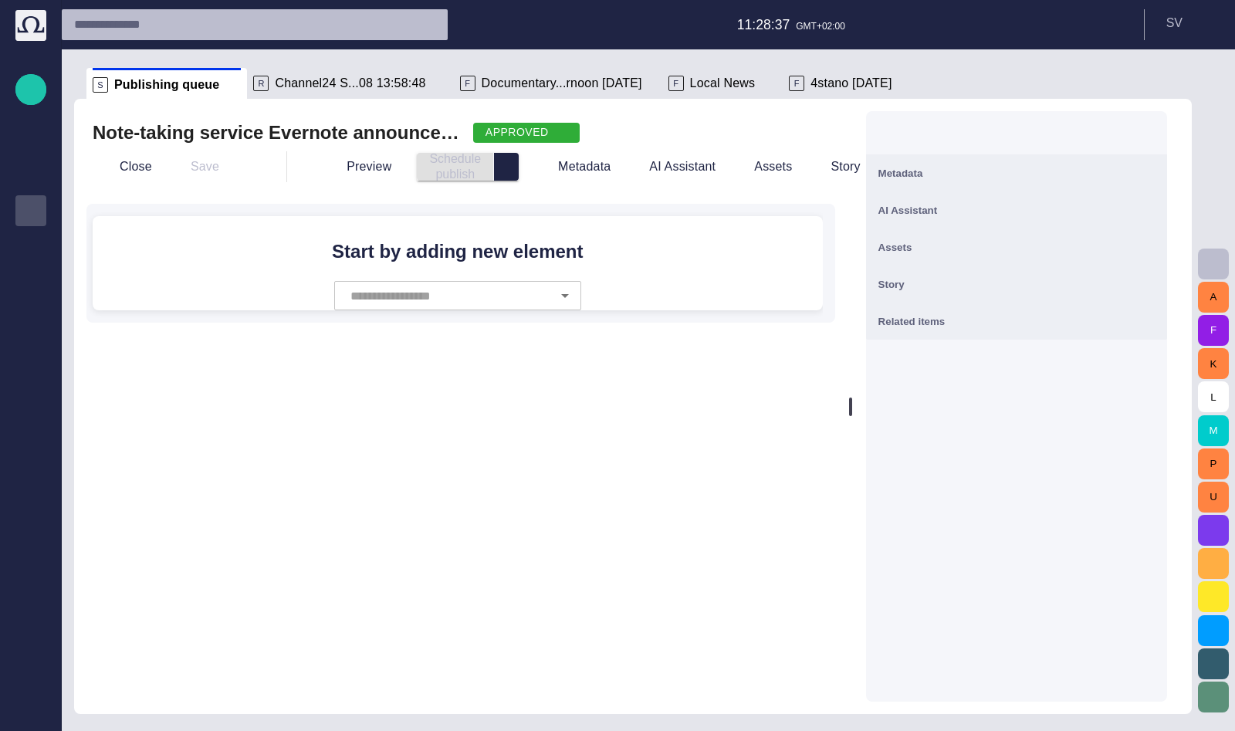
click at [1021, 168] on div "Metadata" at bounding box center [1017, 173] width 276 height 19
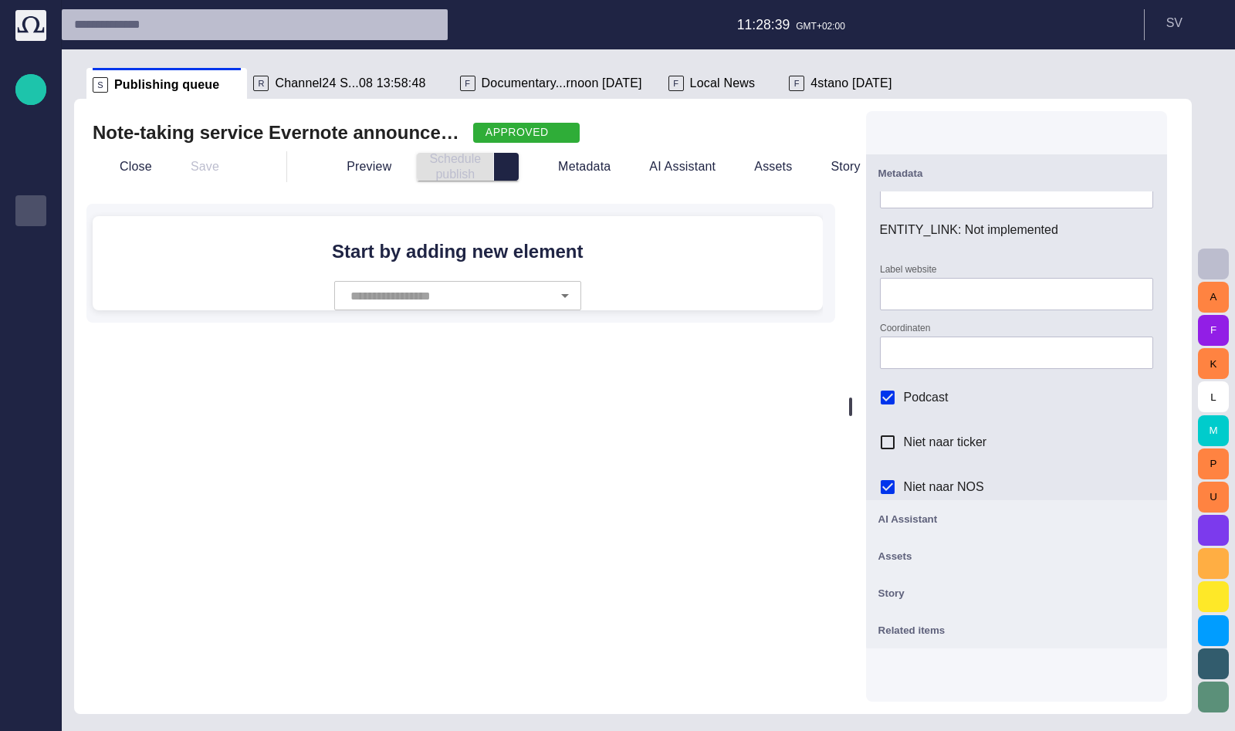
scroll to position [265, 0]
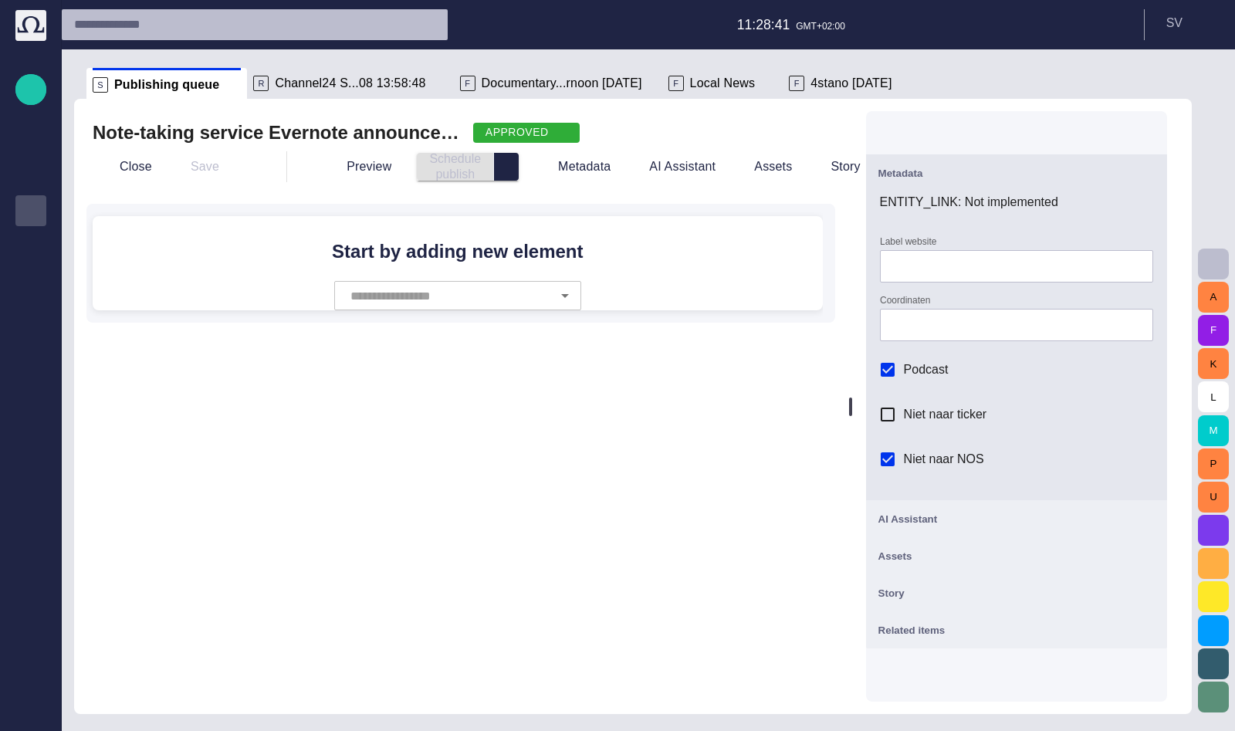
click at [1021, 639] on div "Related items" at bounding box center [1017, 630] width 276 height 19
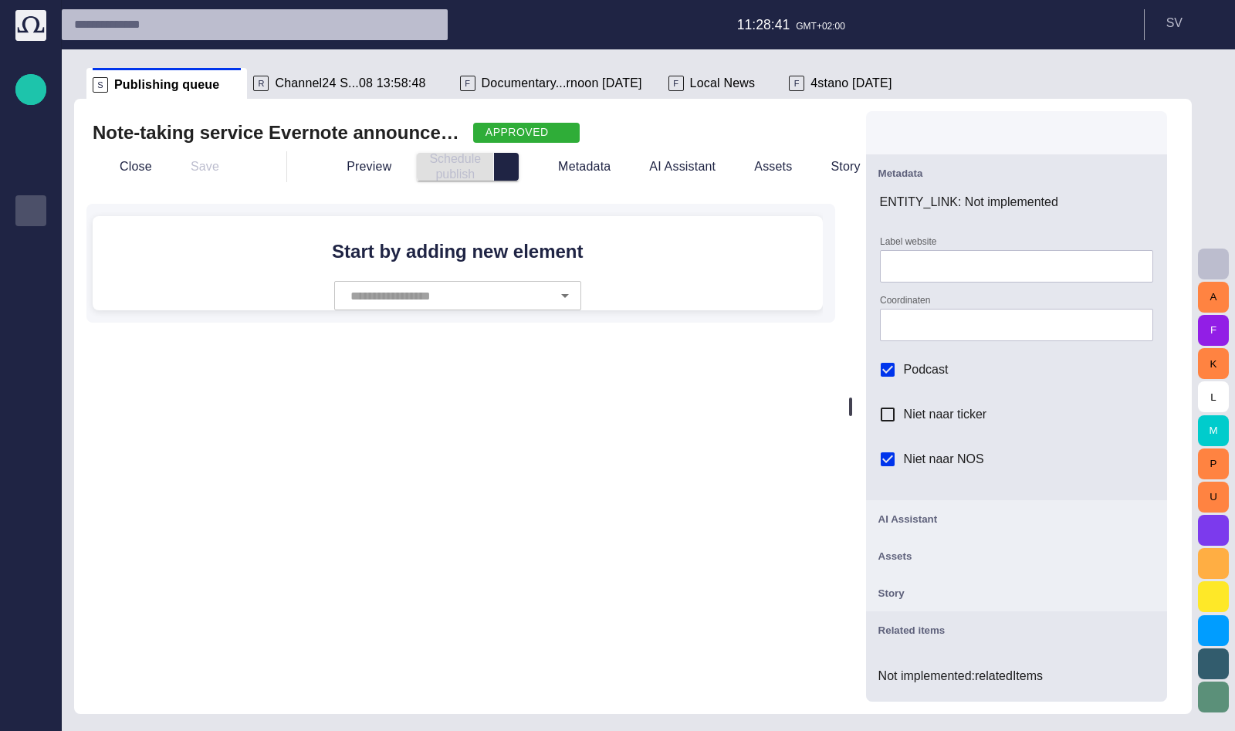
click at [1021, 586] on div "Story" at bounding box center [1017, 593] width 276 height 19
drag, startPoint x: 1059, startPoint y: 554, endPoint x: 1059, endPoint y: 545, distance: 9.3
click at [1021, 554] on div "Assets" at bounding box center [1017, 556] width 276 height 19
click at [1021, 517] on div "AI Assistant" at bounding box center [1017, 519] width 276 height 19
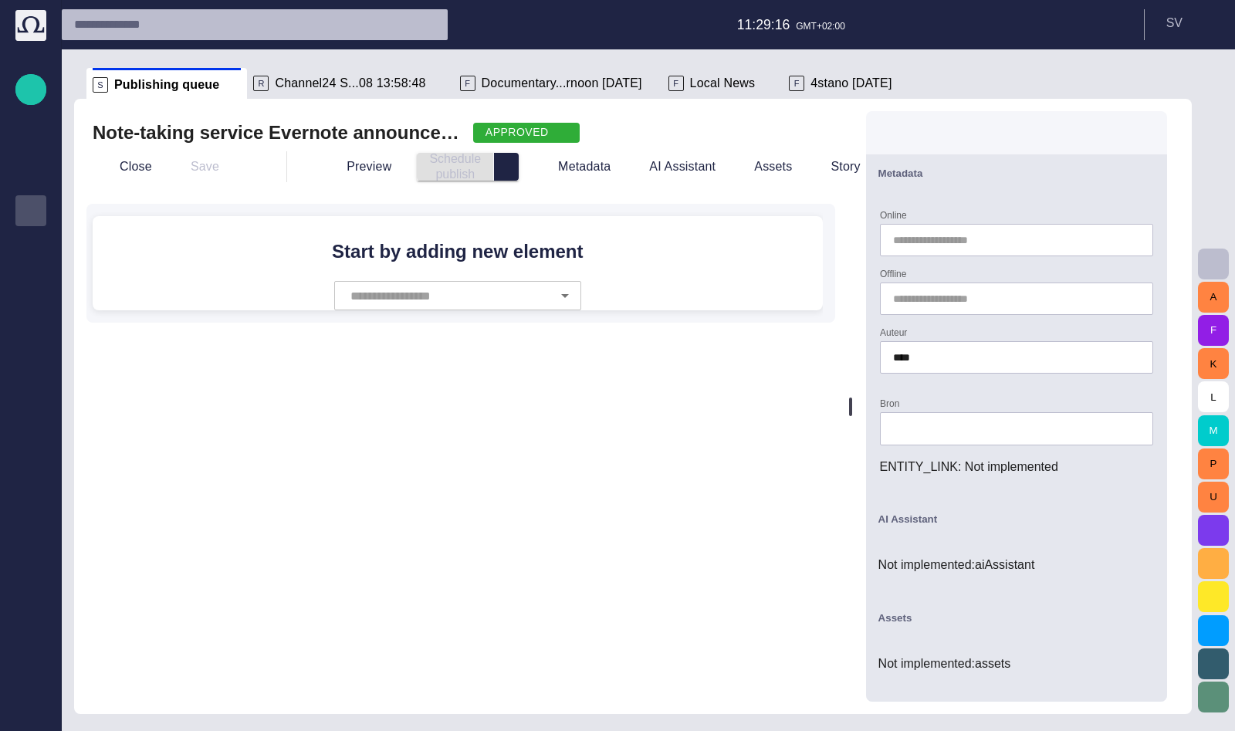
click at [534, 503] on div "Note-taking service Evernote announced a breach on their network [DATE], and ha…" at bounding box center [461, 406] width 774 height 615
click at [923, 173] on span "Metadata" at bounding box center [901, 174] width 45 height 12
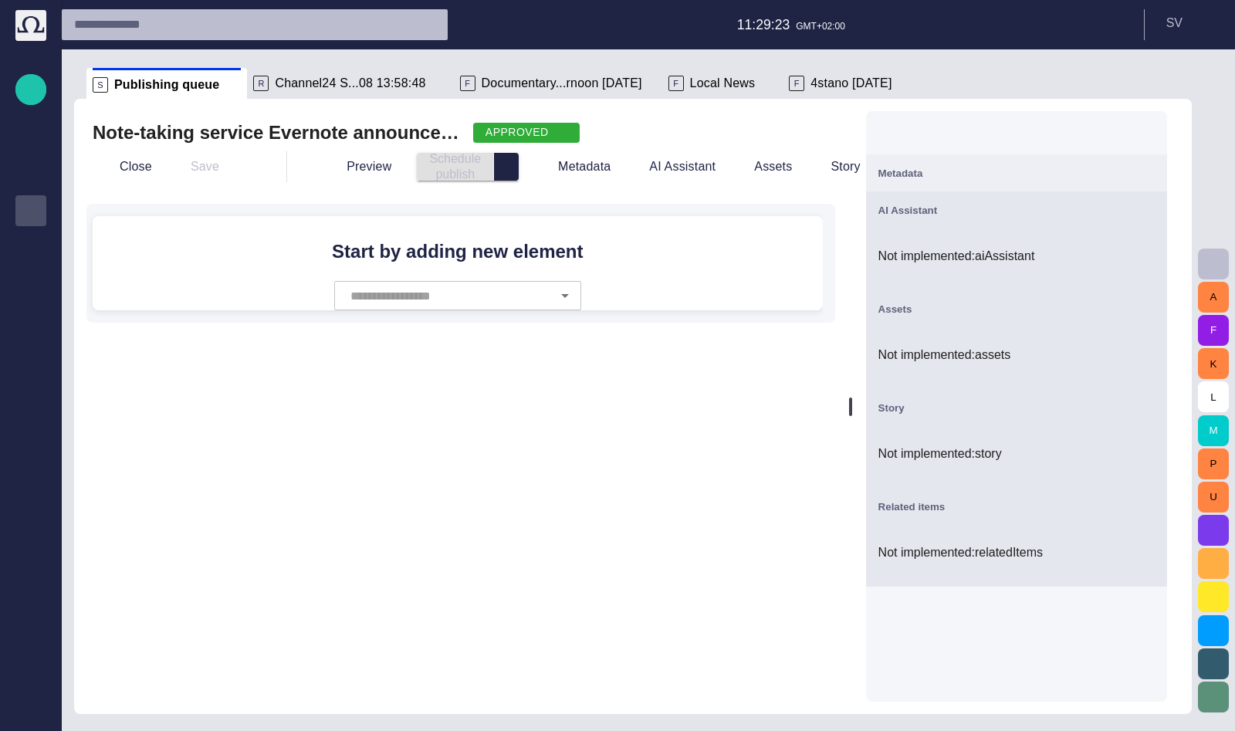
click at [923, 173] on span "Metadata" at bounding box center [901, 174] width 45 height 12
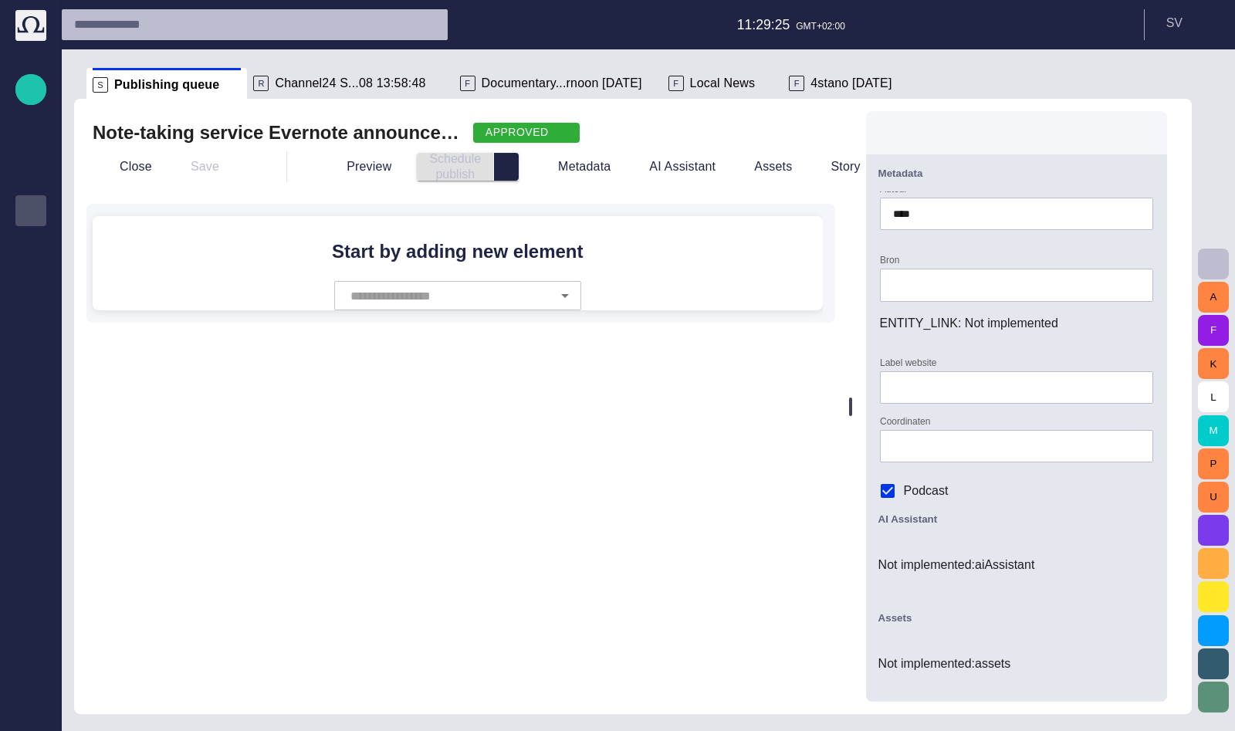
scroll to position [265, 0]
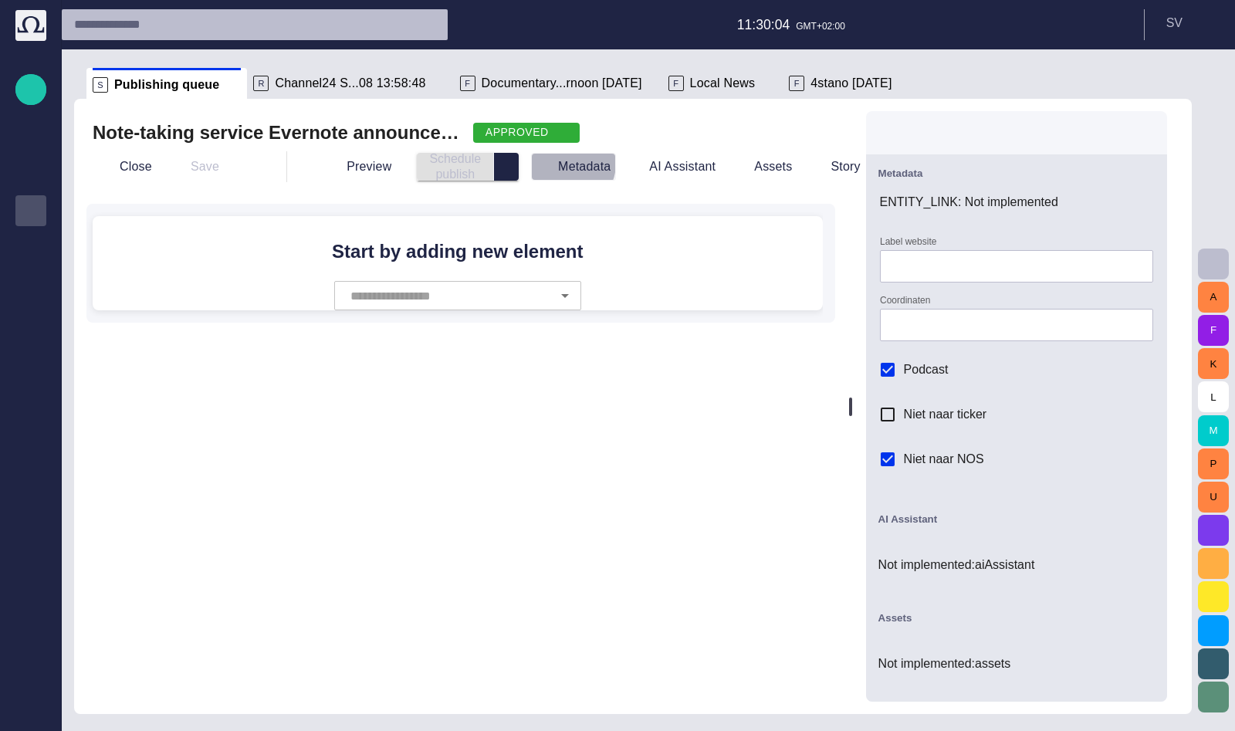
click at [549, 163] on button "Metadata" at bounding box center [573, 167] width 85 height 28
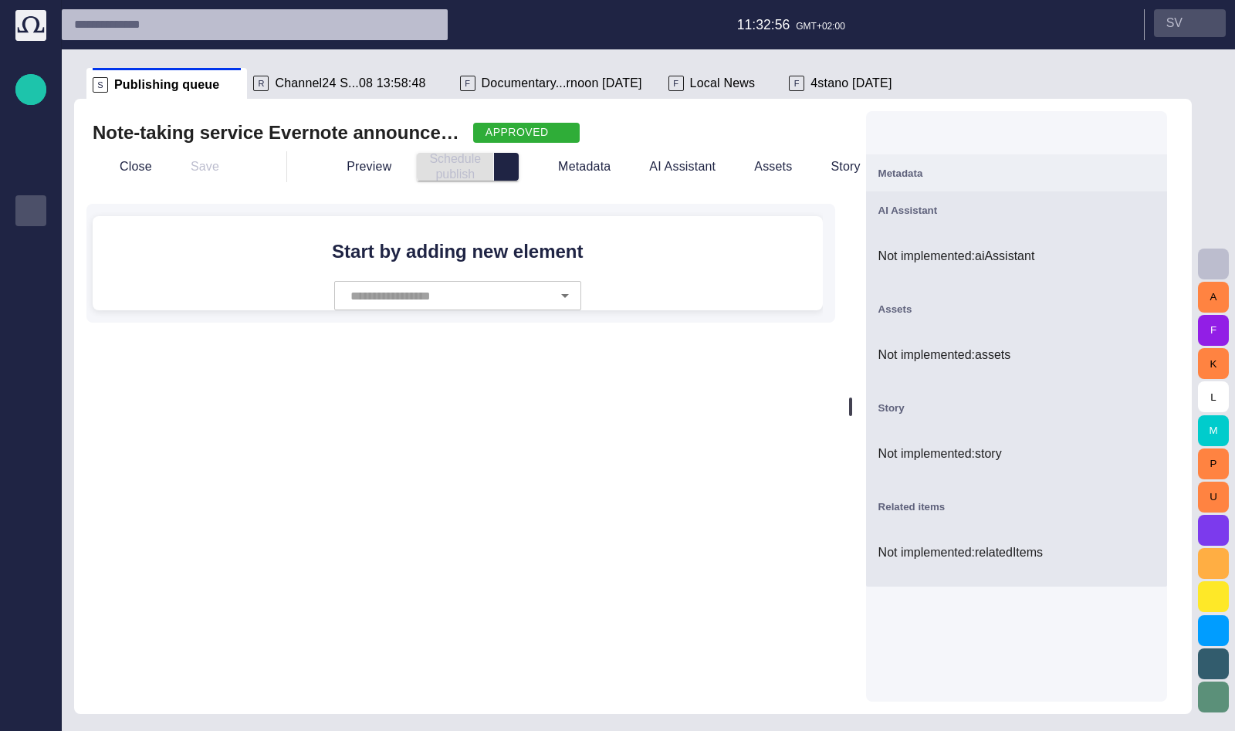
click at [1021, 10] on button "S V" at bounding box center [1190, 23] width 72 height 28
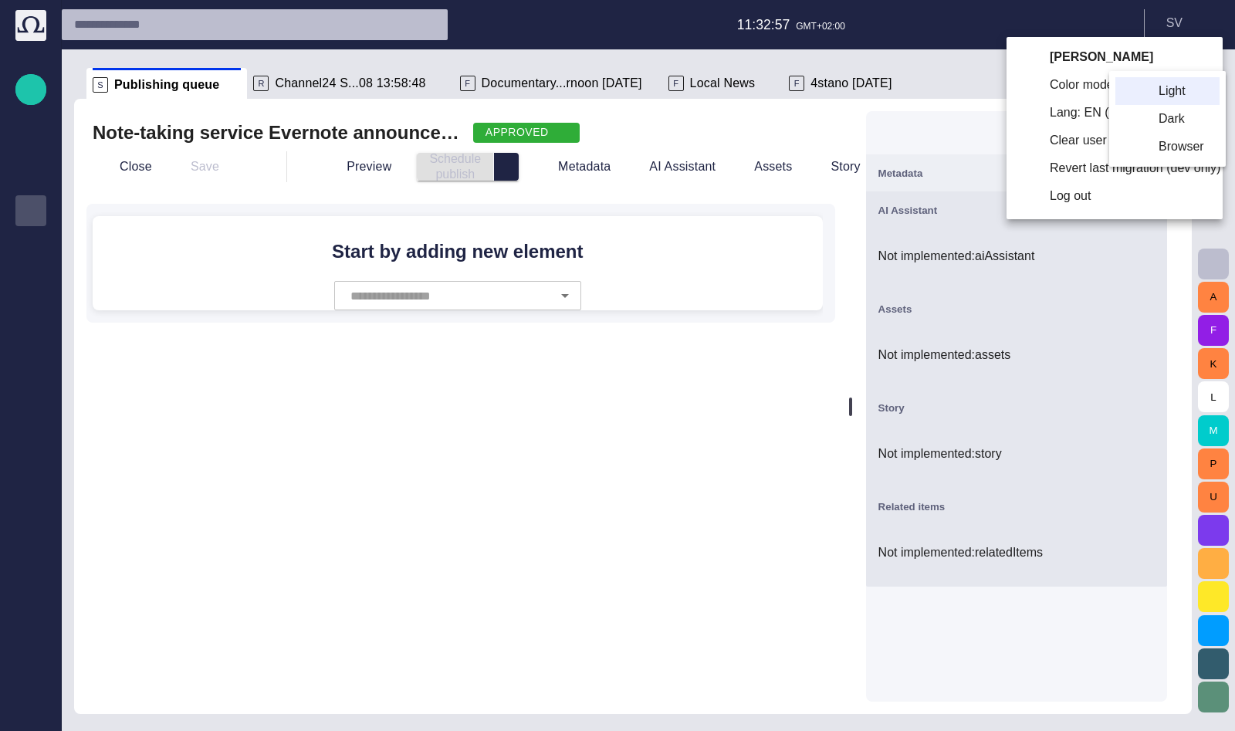
click at [1021, 117] on li "Dark" at bounding box center [1168, 119] width 104 height 28
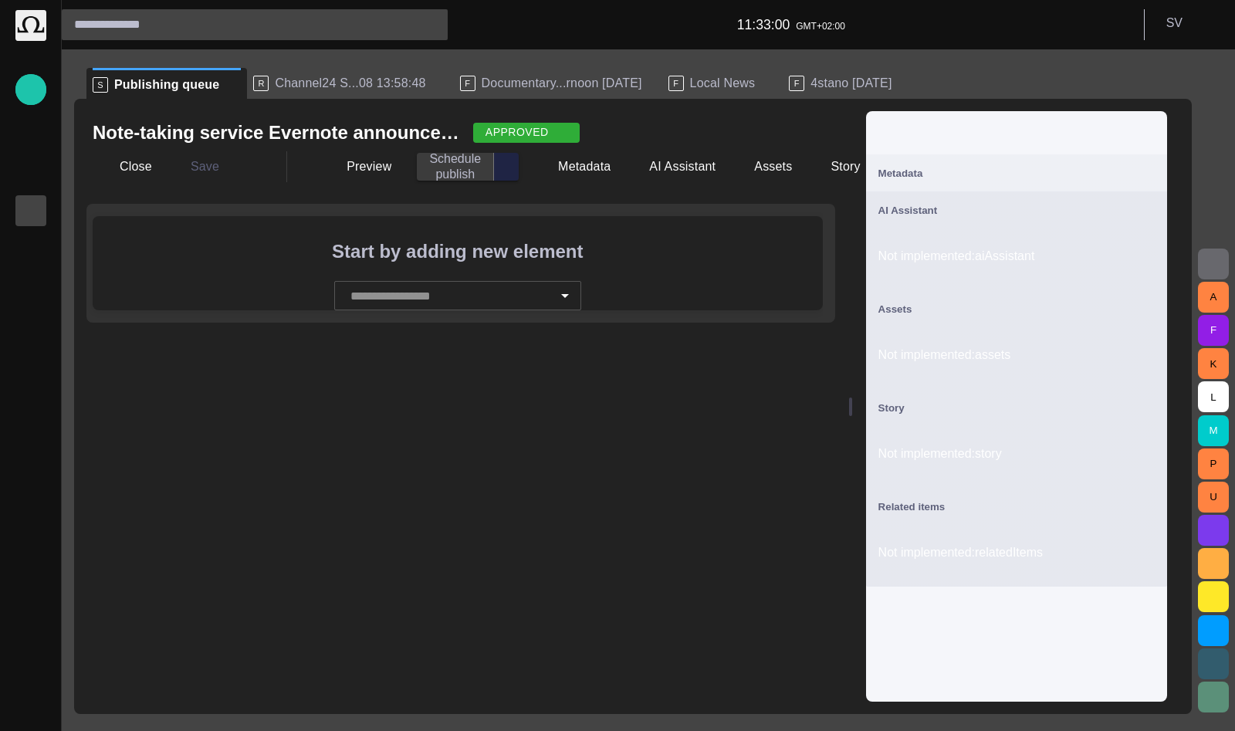
click at [327, 108] on div "Note-taking service Evernote announced a breach on their network [DATE], and ha…" at bounding box center [461, 406] width 774 height 615
click at [1021, 23] on button "S V" at bounding box center [1190, 23] width 72 height 28
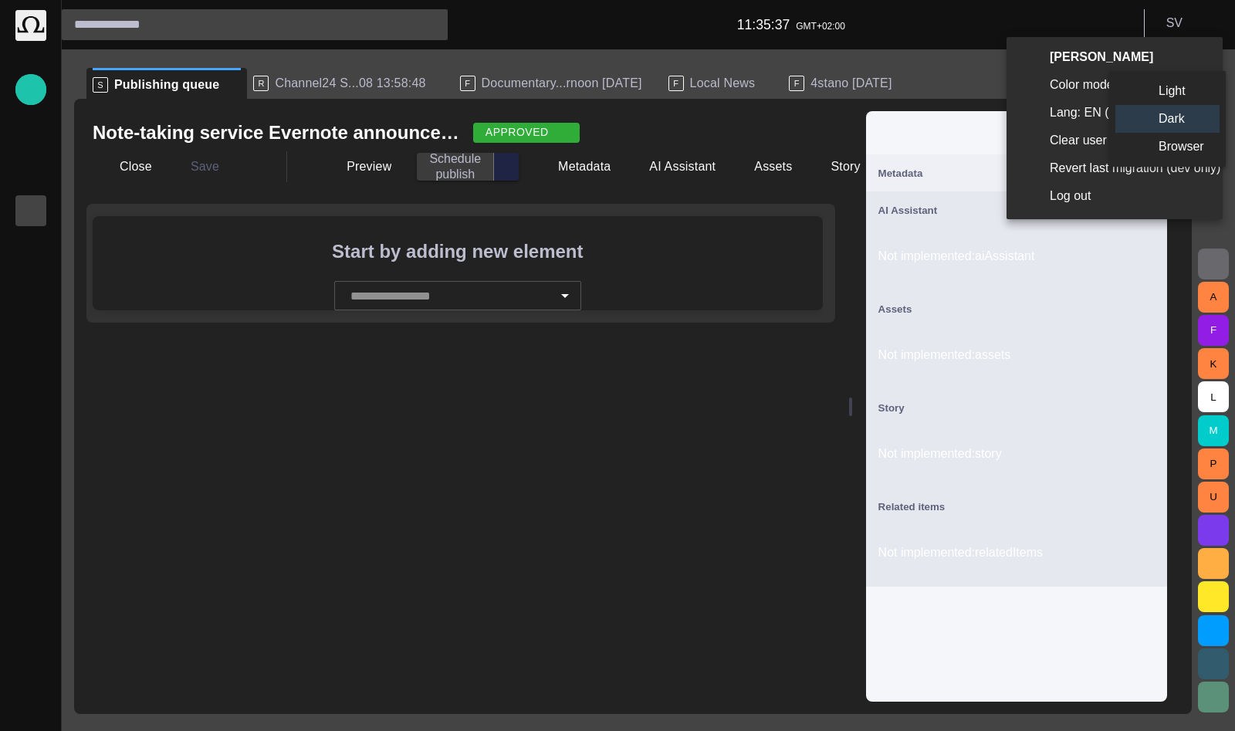
click at [1021, 86] on li "Light" at bounding box center [1168, 91] width 104 height 28
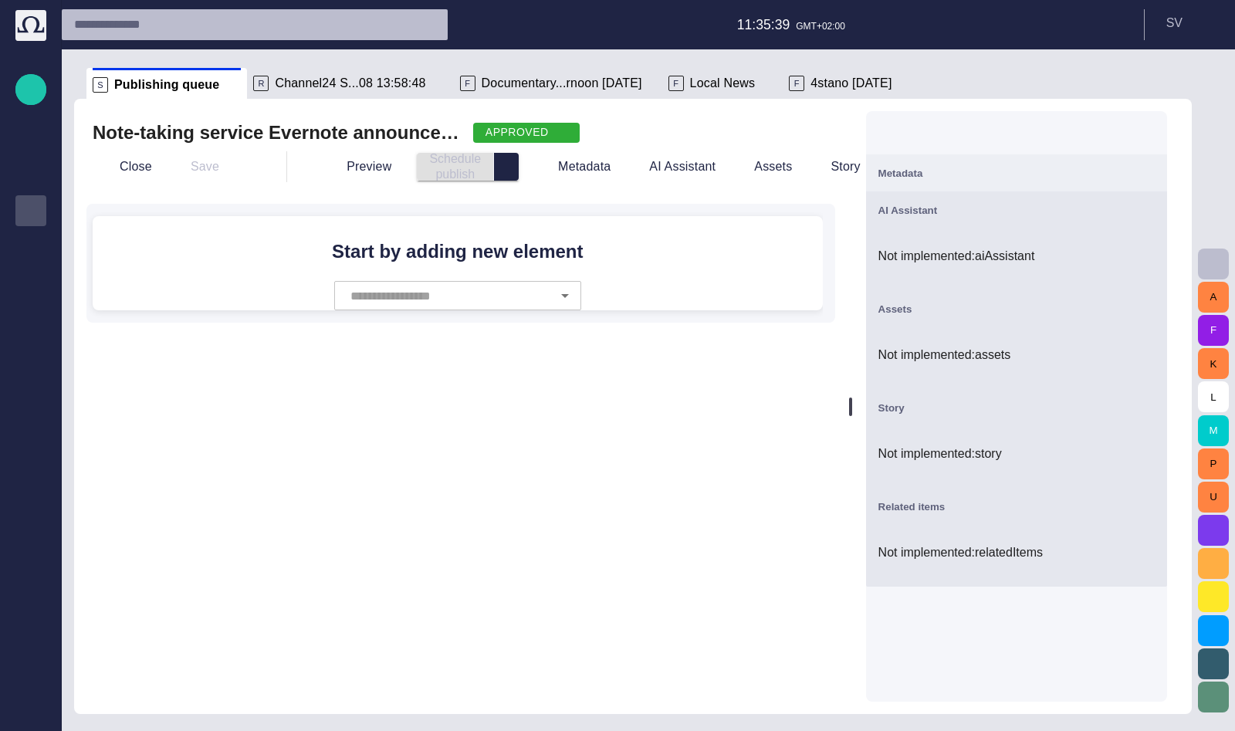
click at [666, 19] on header "11:35:39 GMT+02:00 S V" at bounding box center [649, 24] width 1174 height 49
drag, startPoint x: 144, startPoint y: 169, endPoint x: 151, endPoint y: 22, distance: 147.6
click at [144, 168] on button "Close" at bounding box center [125, 167] width 65 height 28
